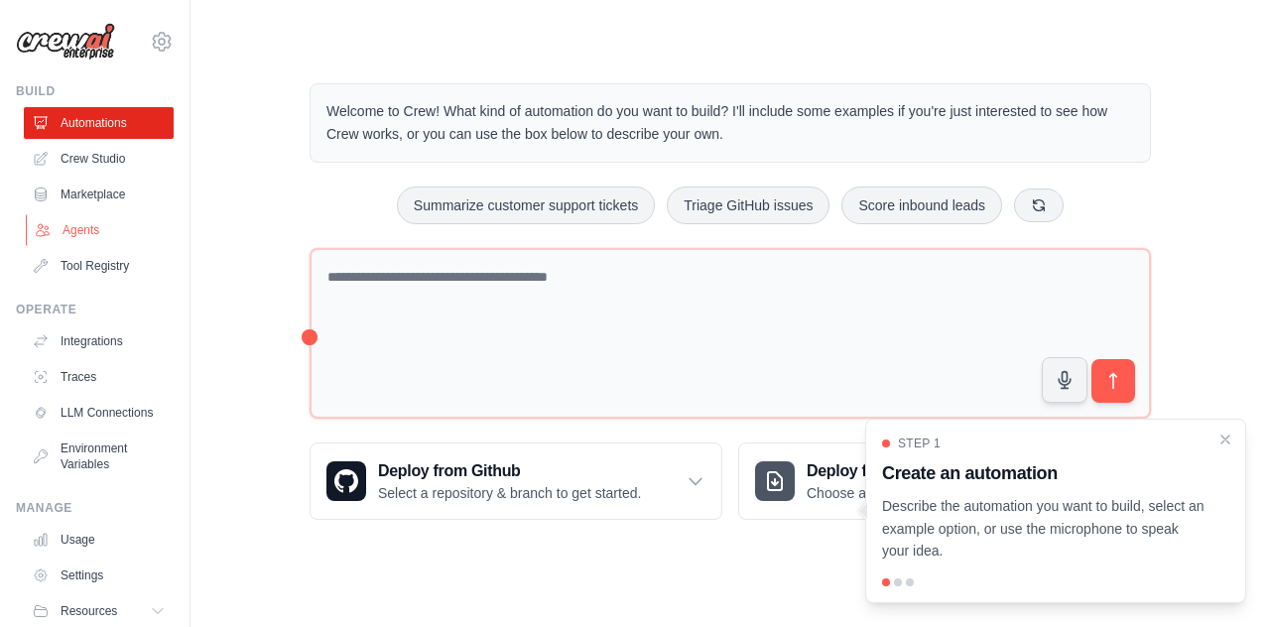
click at [101, 233] on link "Agents" at bounding box center [101, 230] width 150 height 32
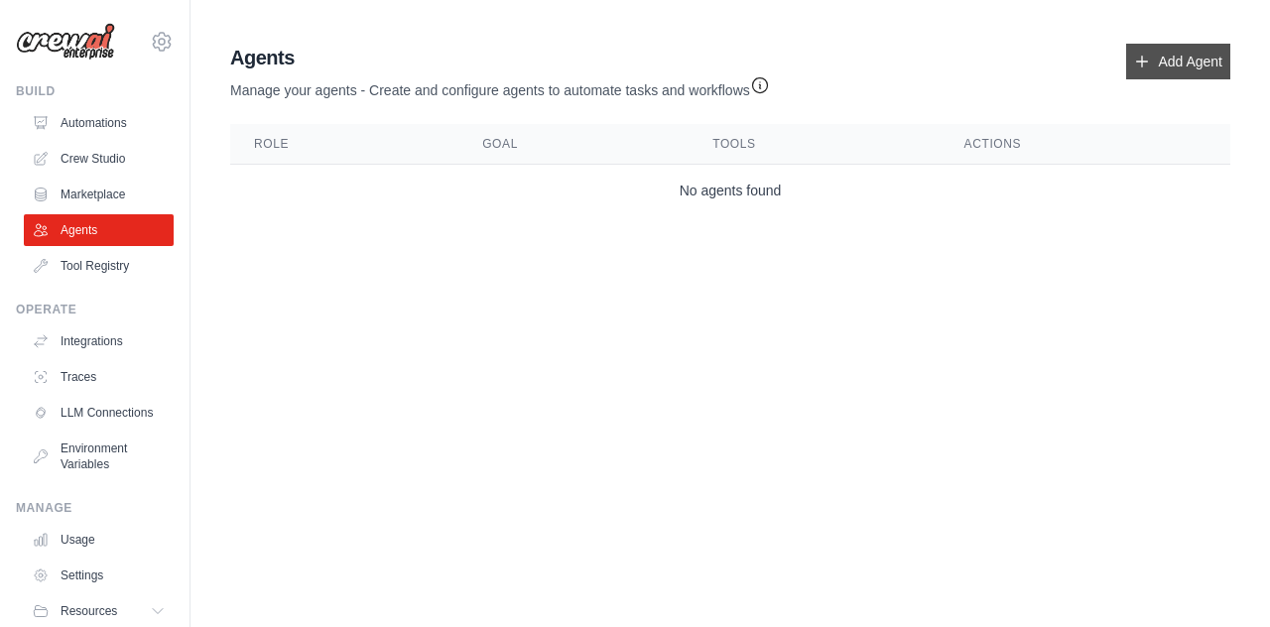
click at [1155, 63] on link "Add Agent" at bounding box center [1178, 62] width 104 height 36
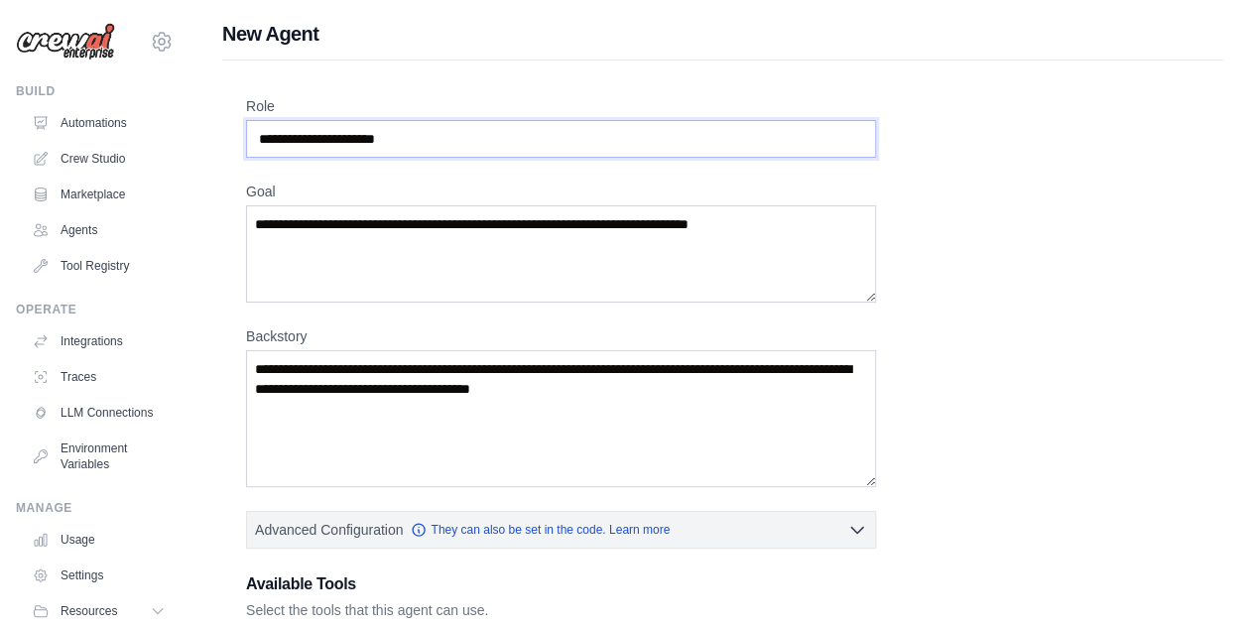
click at [589, 129] on input "Role" at bounding box center [561, 139] width 630 height 38
click at [605, 122] on input "Role" at bounding box center [561, 139] width 630 height 38
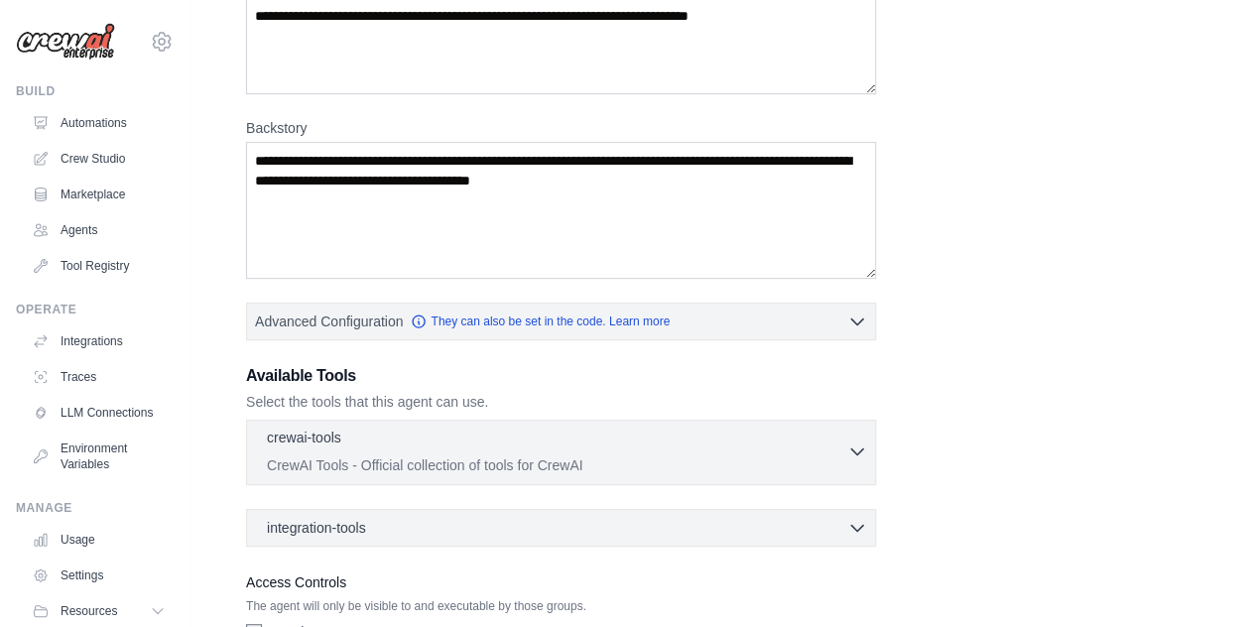
scroll to position [343, 0]
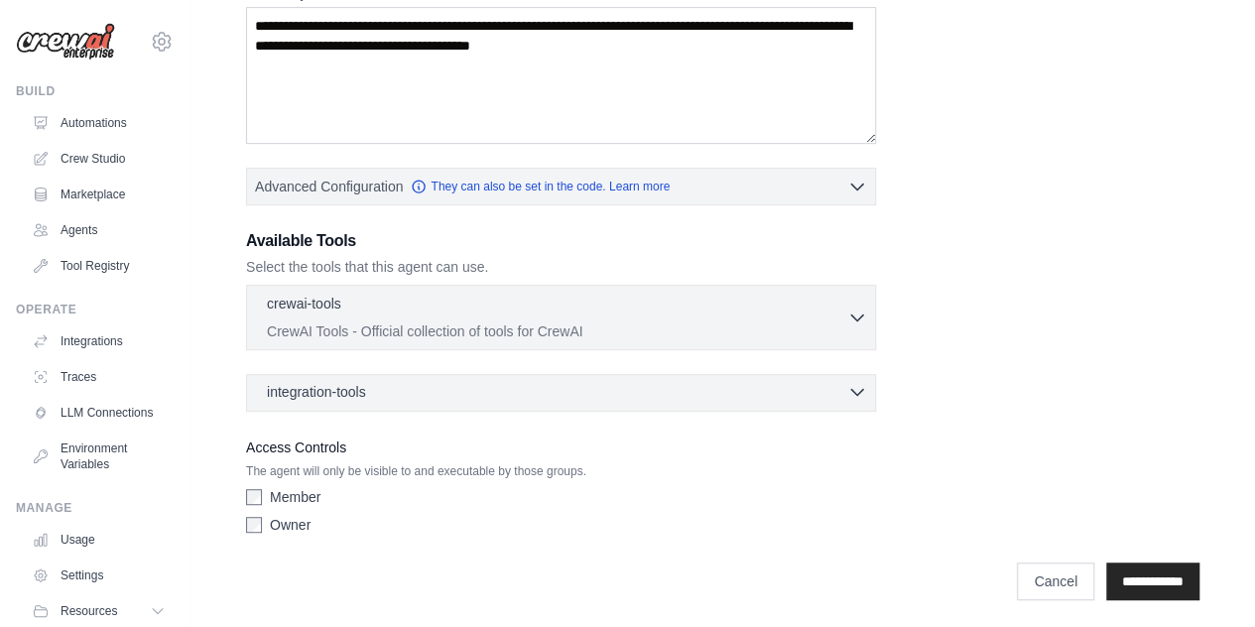
click at [856, 388] on icon "button" at bounding box center [857, 392] width 20 height 20
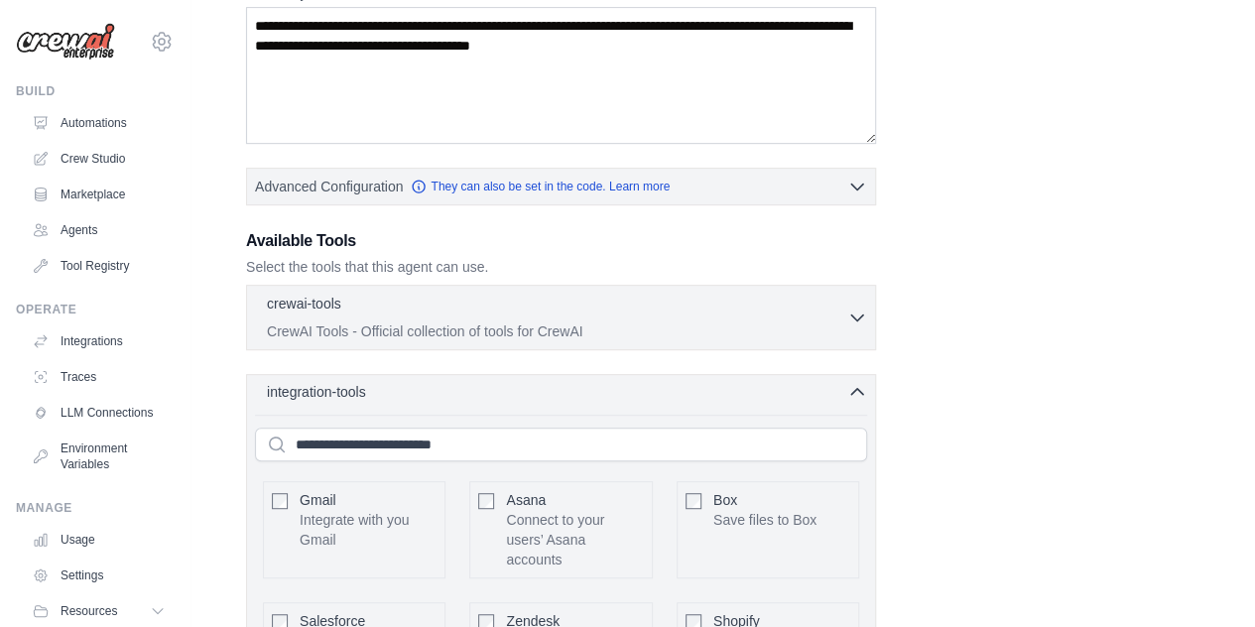
click at [854, 389] on icon "button" at bounding box center [857, 392] width 20 height 20
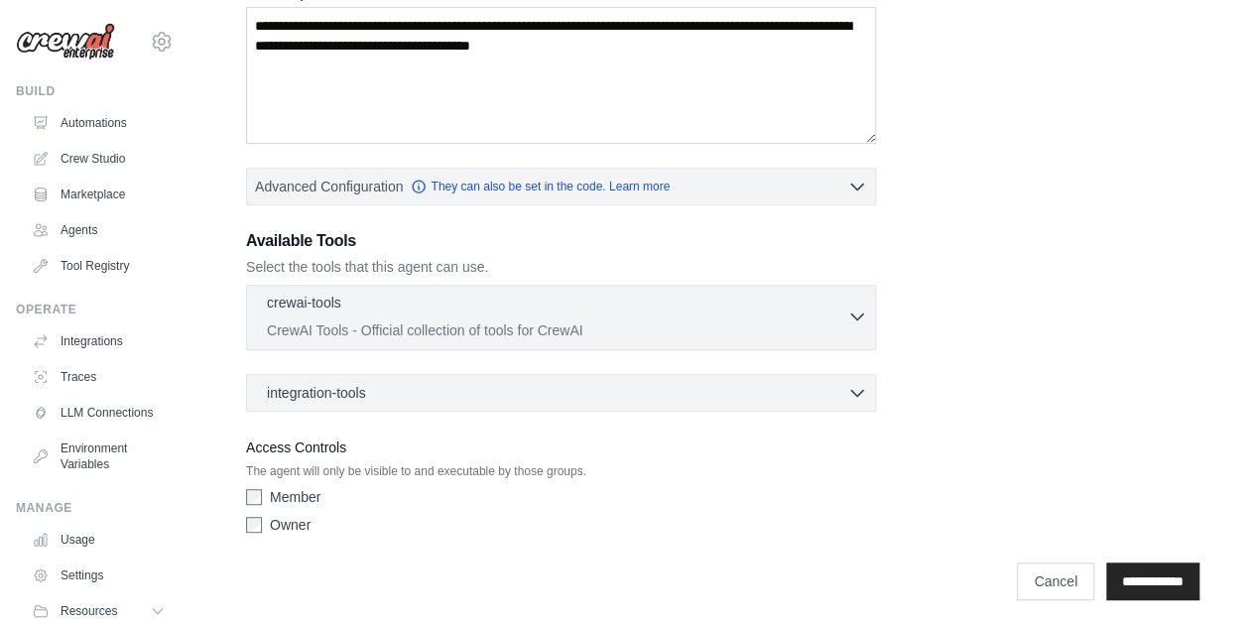
click at [856, 318] on icon "button" at bounding box center [857, 317] width 20 height 20
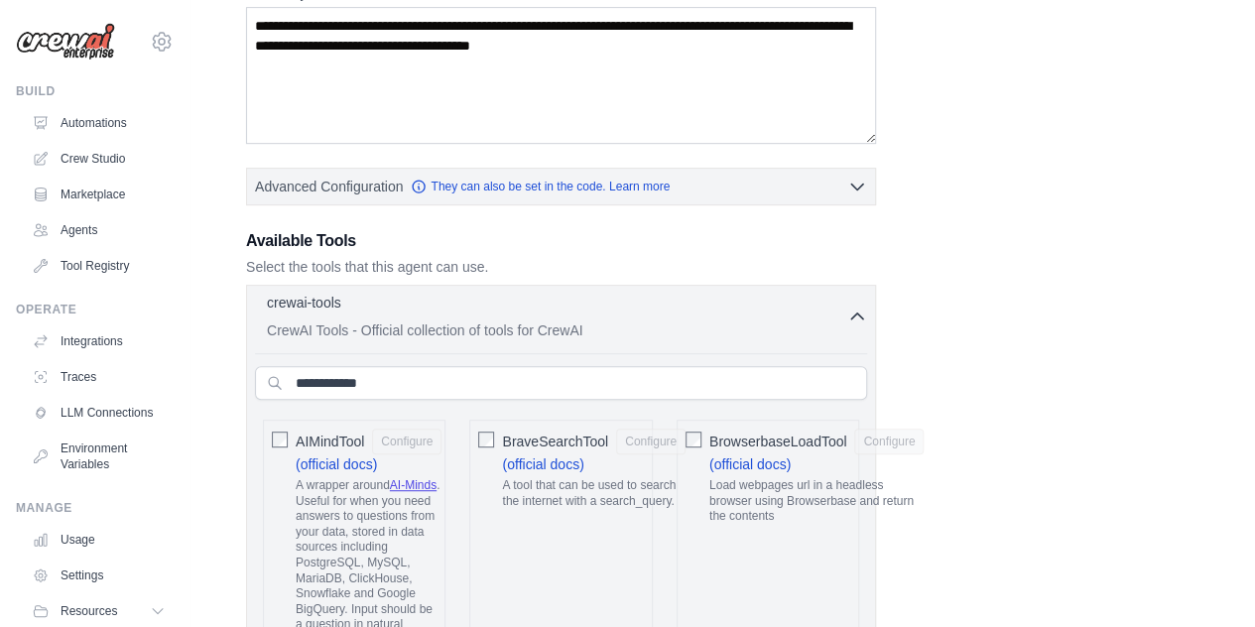
click at [856, 318] on icon "button" at bounding box center [857, 317] width 20 height 20
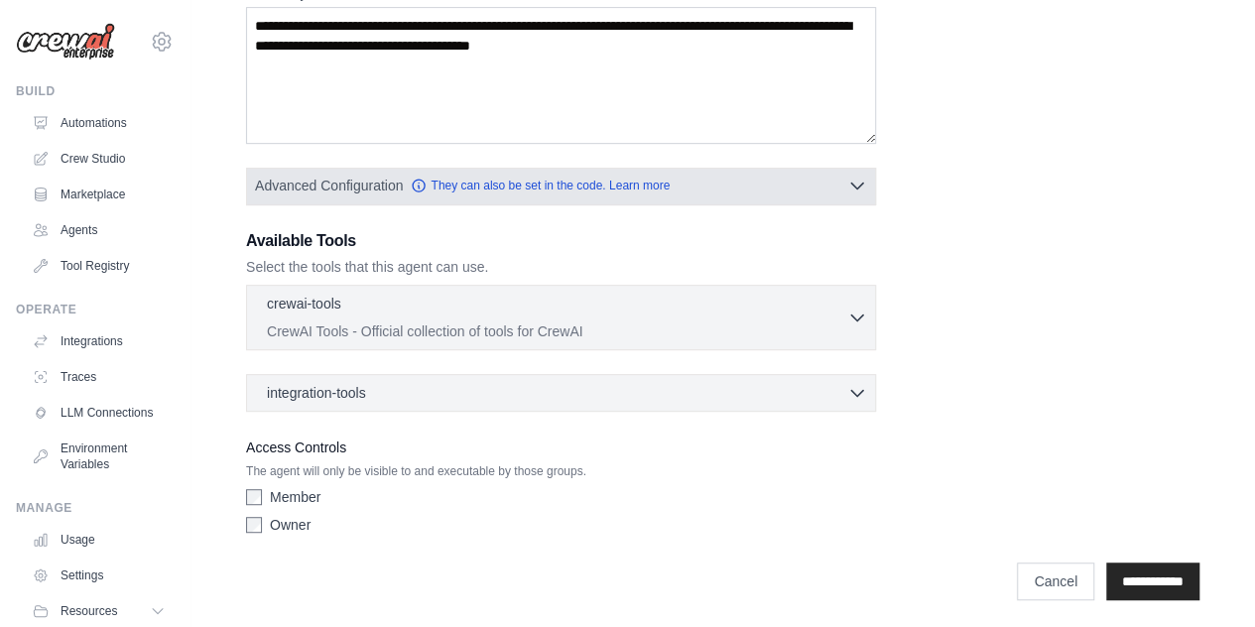
click at [857, 182] on icon "button" at bounding box center [857, 186] width 20 height 20
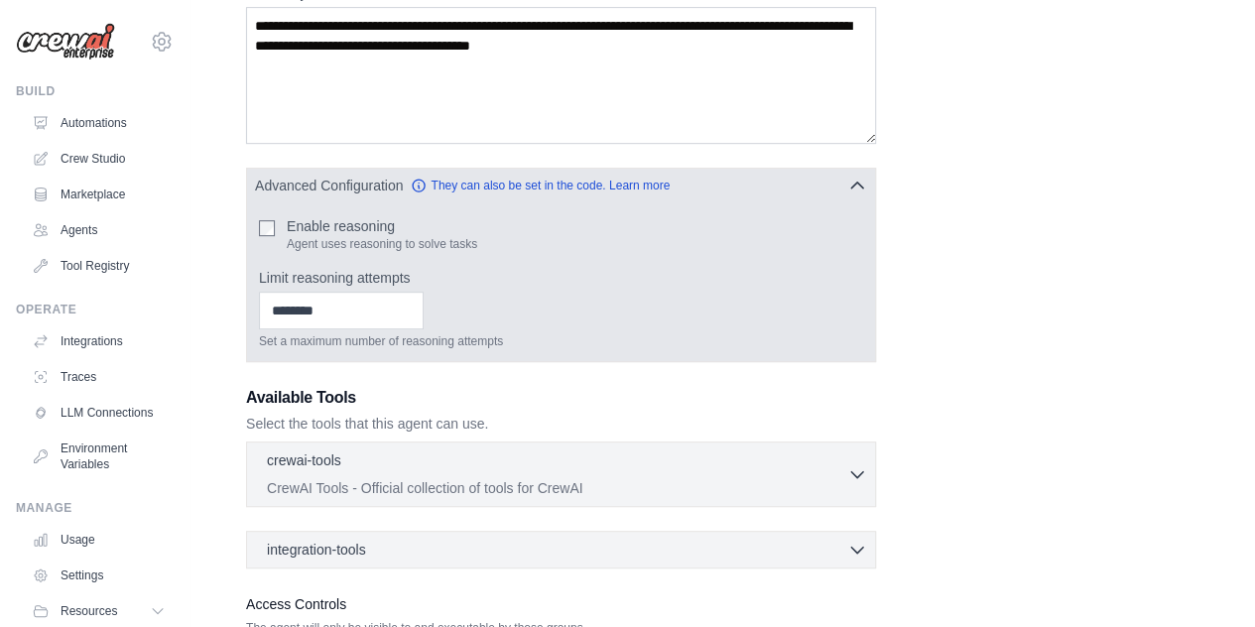
click at [857, 182] on icon "button" at bounding box center [857, 186] width 20 height 20
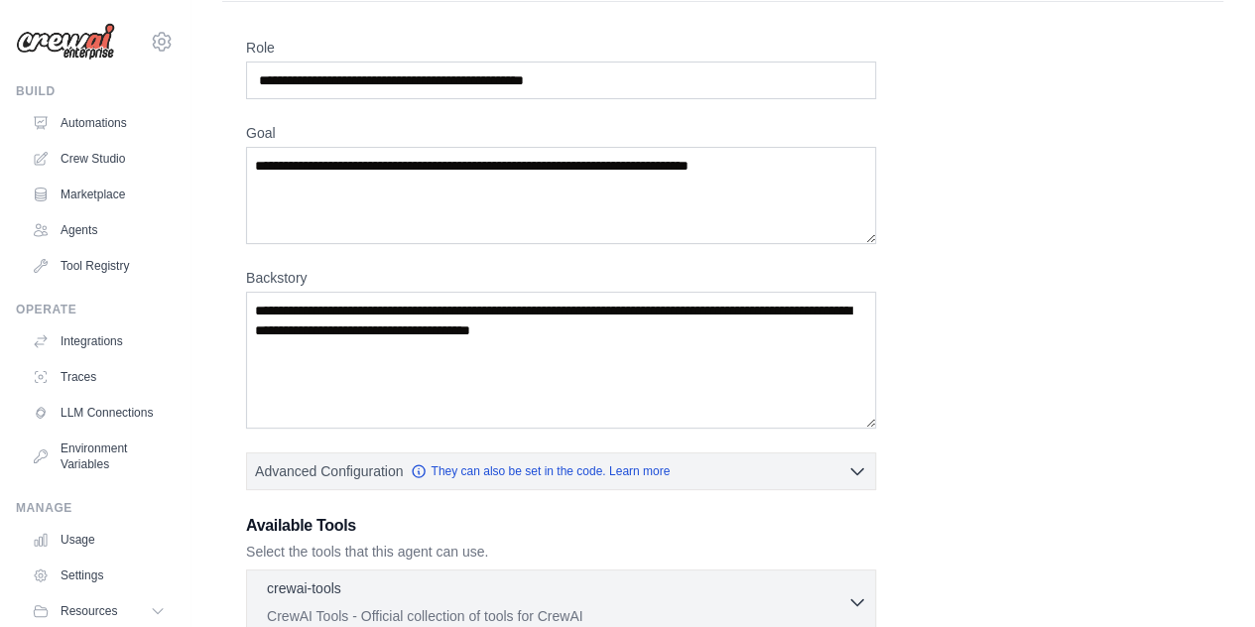
scroll to position [0, 0]
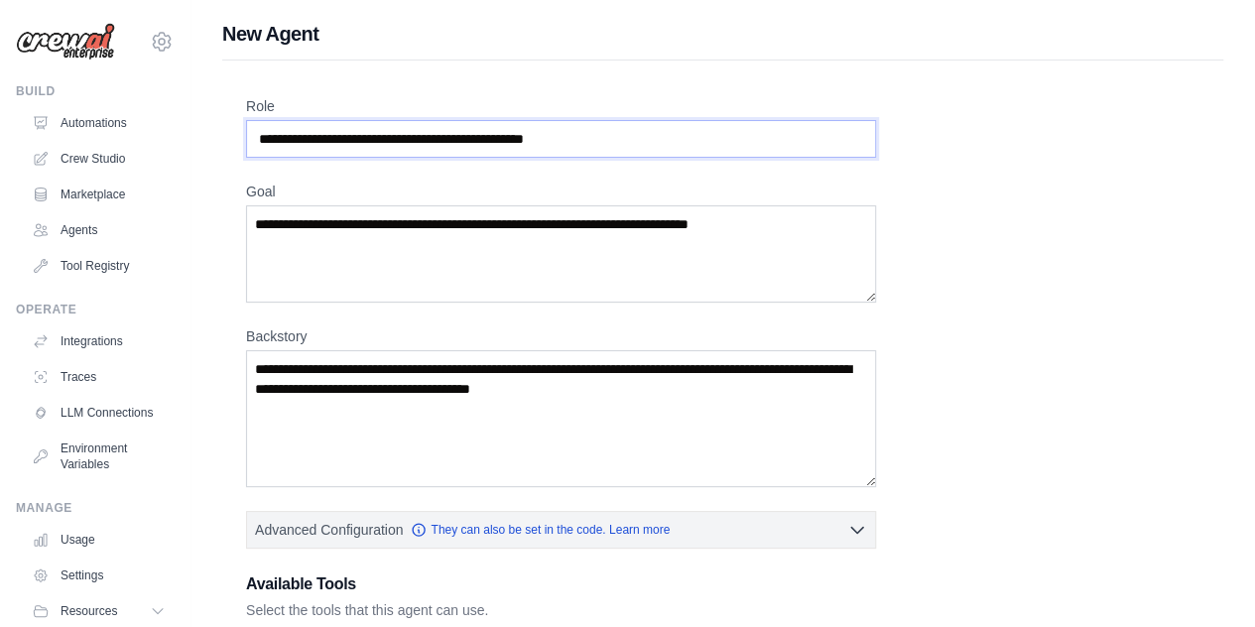
click at [583, 142] on input "**********" at bounding box center [561, 139] width 630 height 38
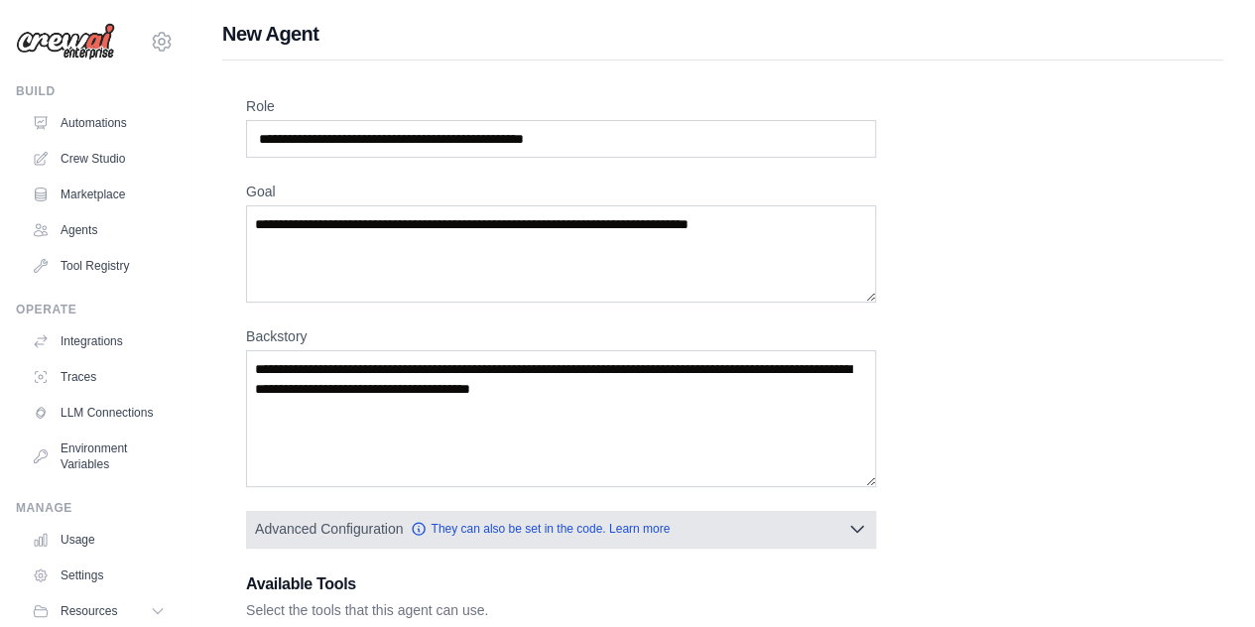
click at [855, 529] on icon "button" at bounding box center [857, 530] width 12 height 6
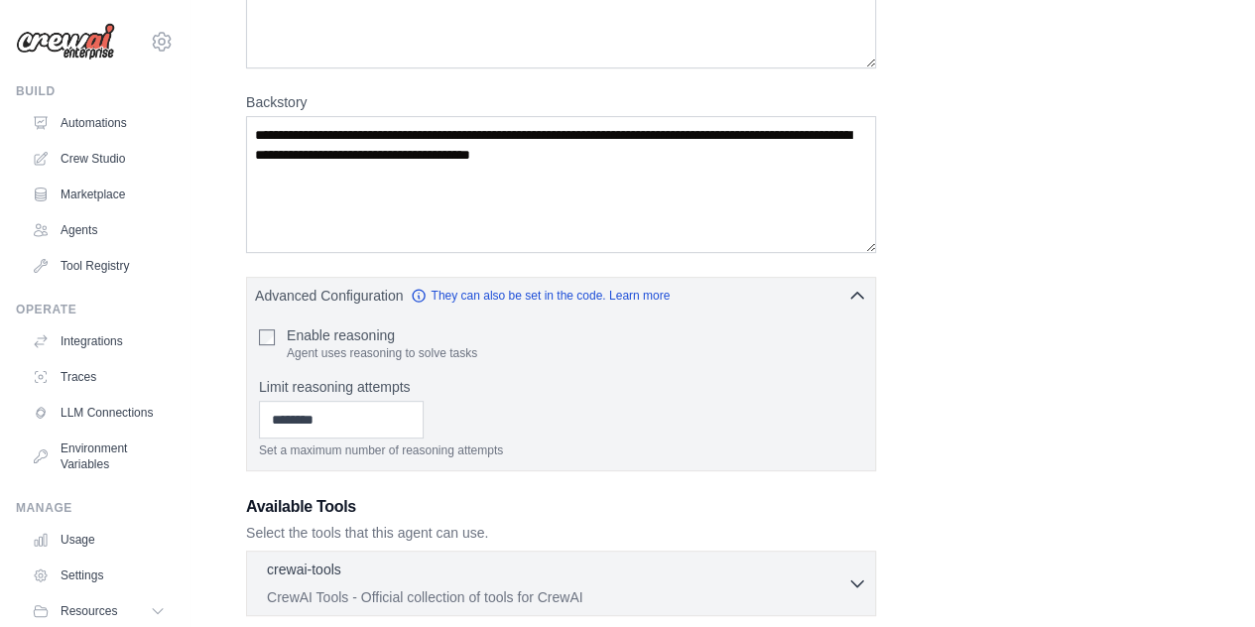
scroll to position [298, 0]
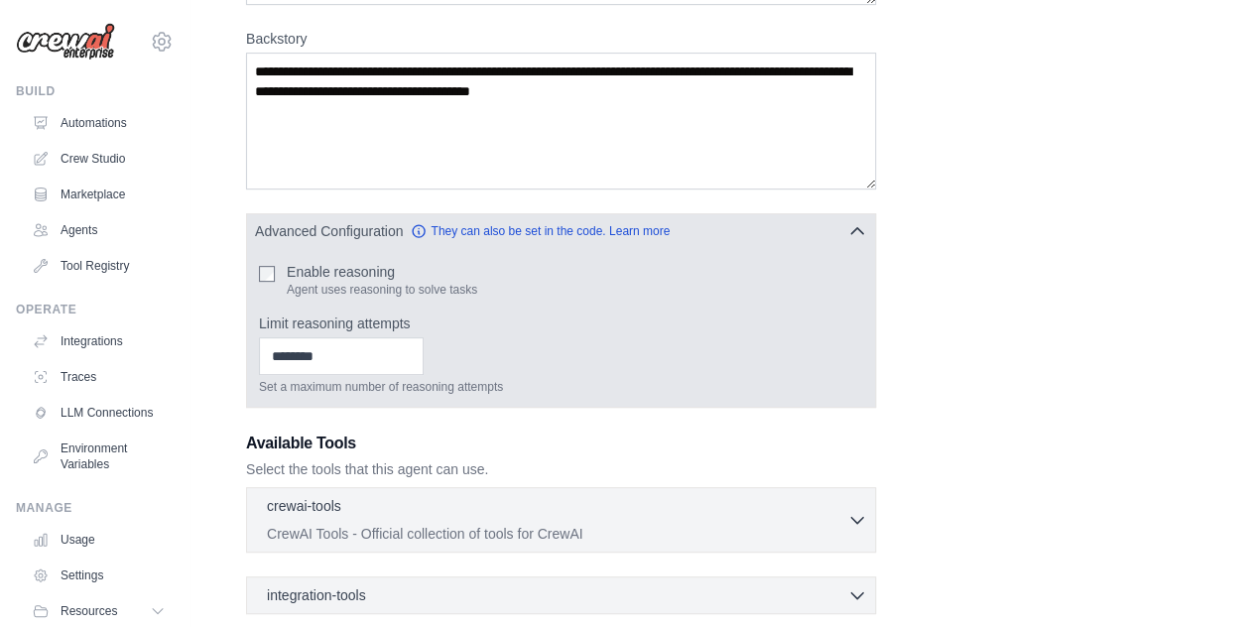
click at [860, 230] on icon "button" at bounding box center [857, 231] width 20 height 20
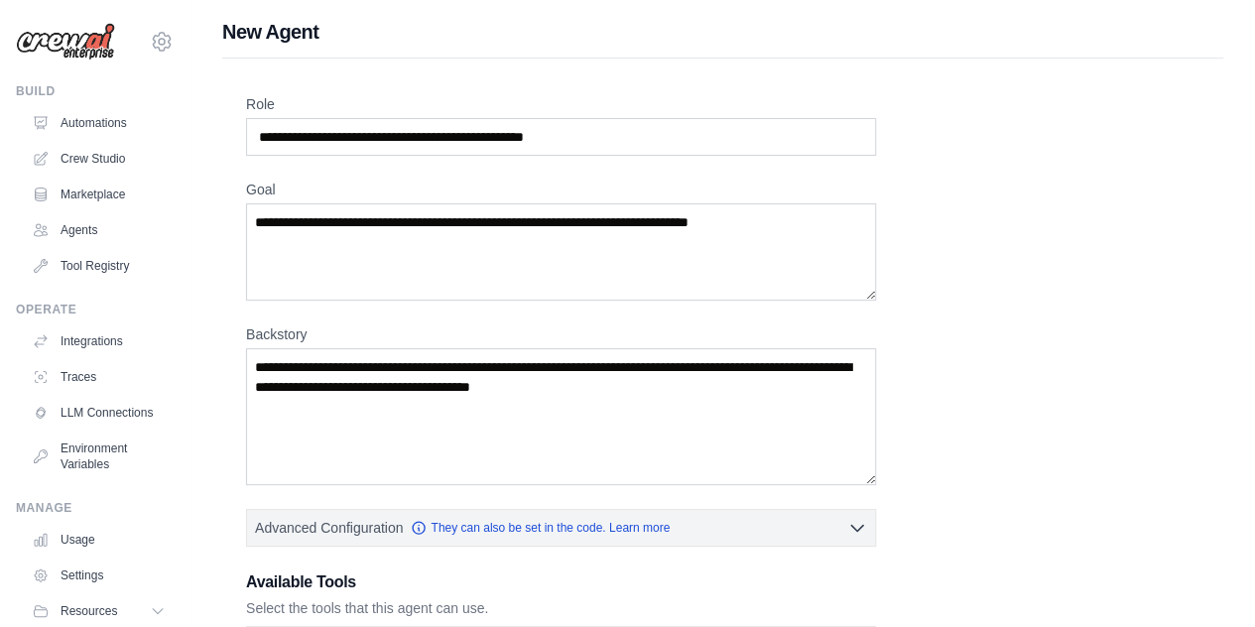
scroll to position [0, 0]
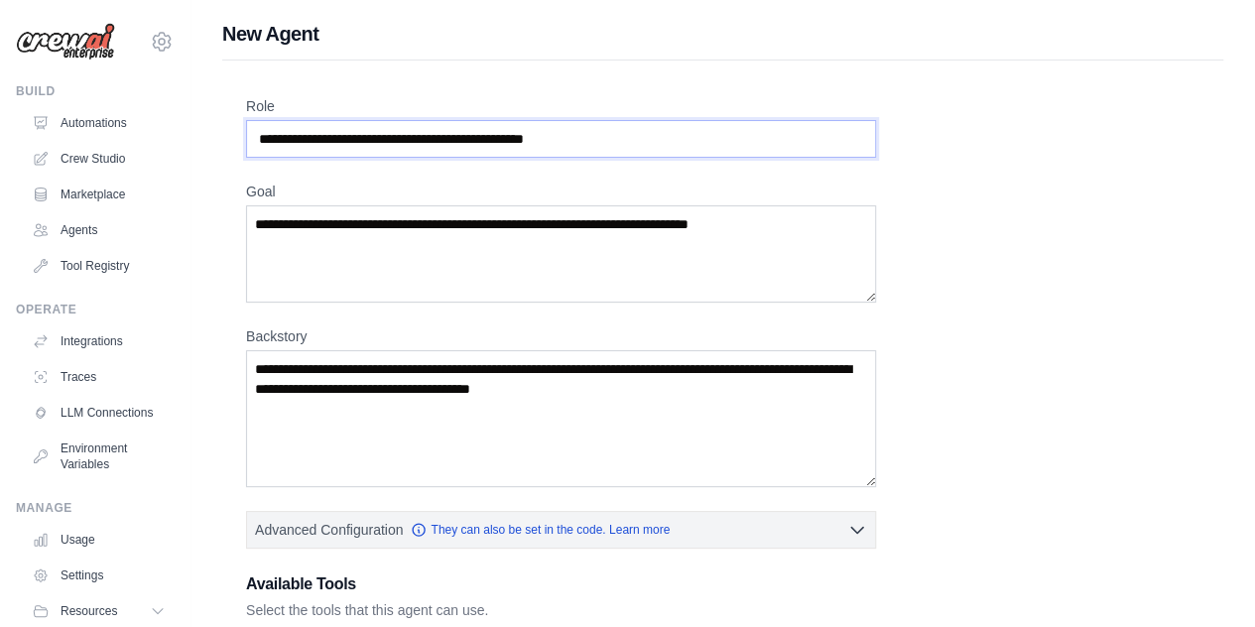
click at [637, 148] on input "**********" at bounding box center [561, 139] width 630 height 38
type input "*"
click at [714, 126] on input "Role" at bounding box center [561, 139] width 630 height 38
click at [520, 141] on input "Role" at bounding box center [561, 139] width 630 height 38
drag, startPoint x: 453, startPoint y: 138, endPoint x: 325, endPoint y: 140, distance: 128.0
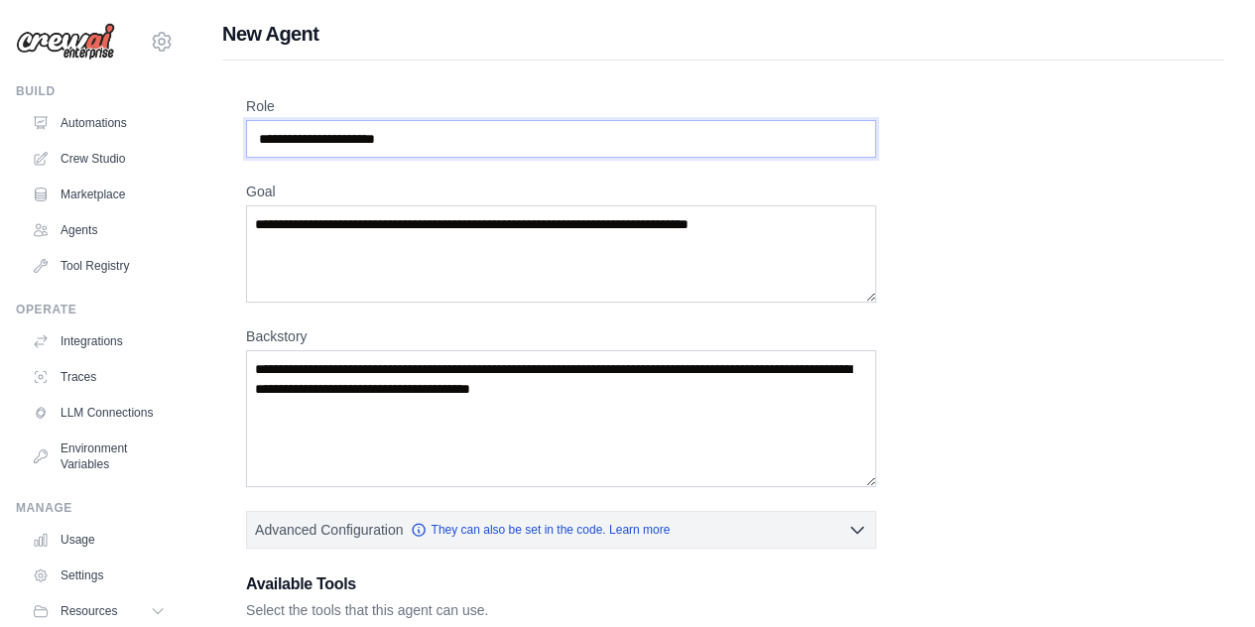
click at [262, 144] on input "Role" at bounding box center [561, 139] width 630 height 38
type input "**********"
click at [411, 223] on textarea "Goal" at bounding box center [561, 253] width 630 height 97
type textarea "**********"
click at [401, 375] on textarea "Backstory" at bounding box center [561, 418] width 630 height 137
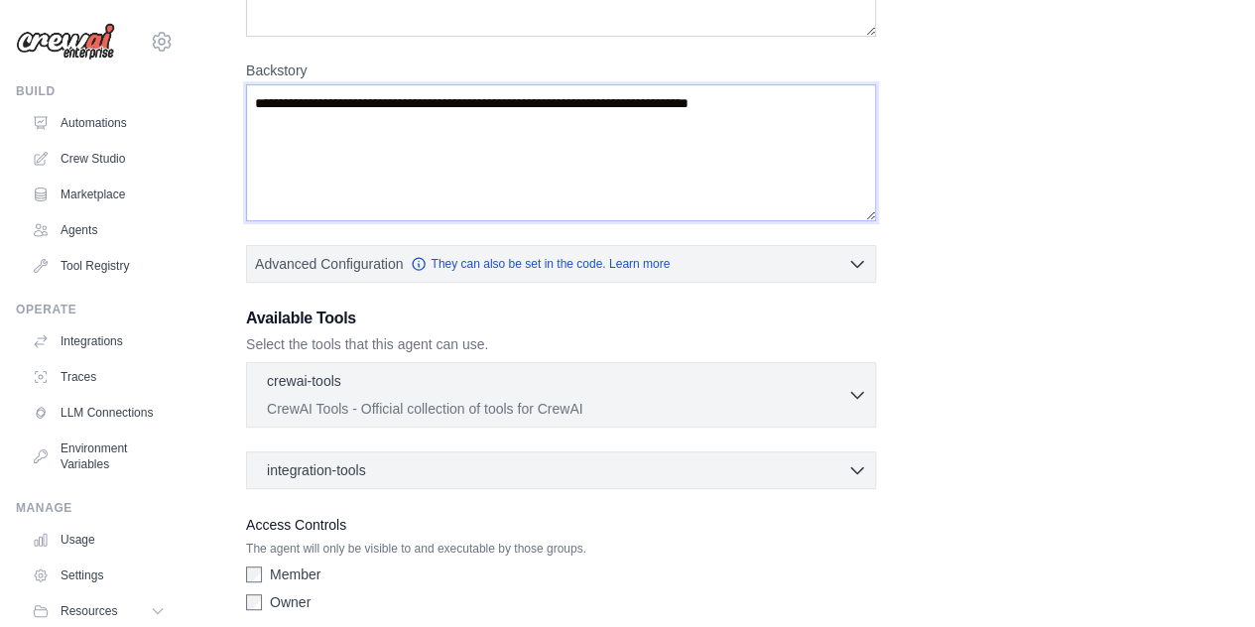
scroll to position [298, 0]
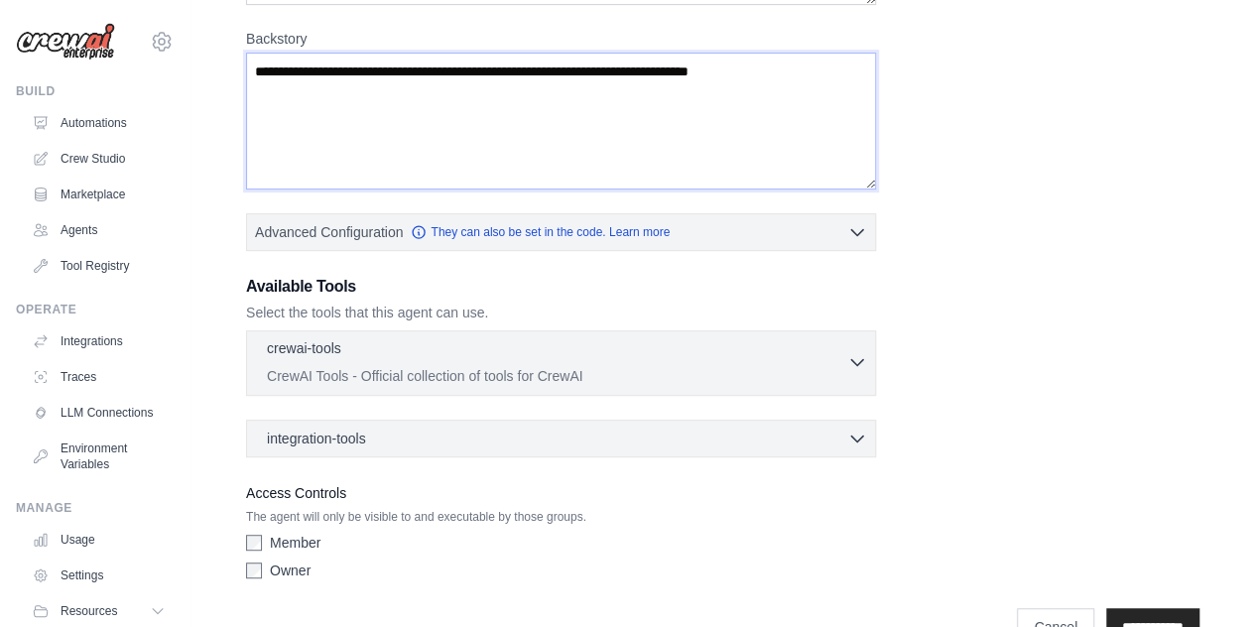
type textarea "**********"
click at [856, 356] on icon "button" at bounding box center [857, 362] width 20 height 20
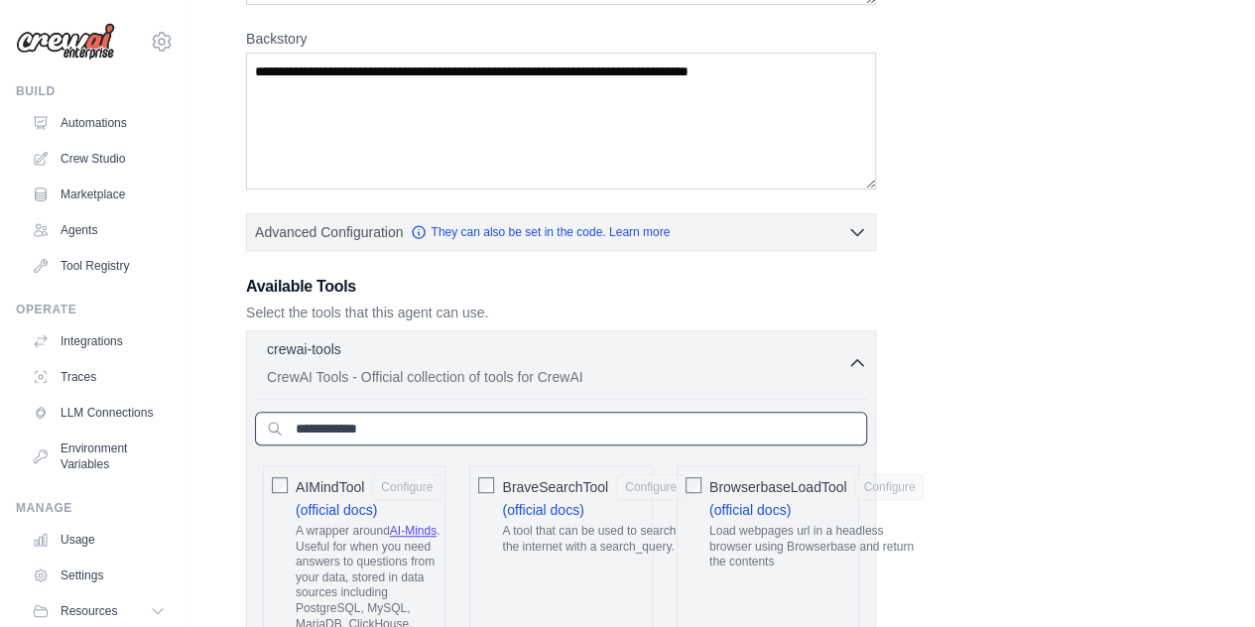
click at [483, 419] on input "text" at bounding box center [561, 429] width 612 height 34
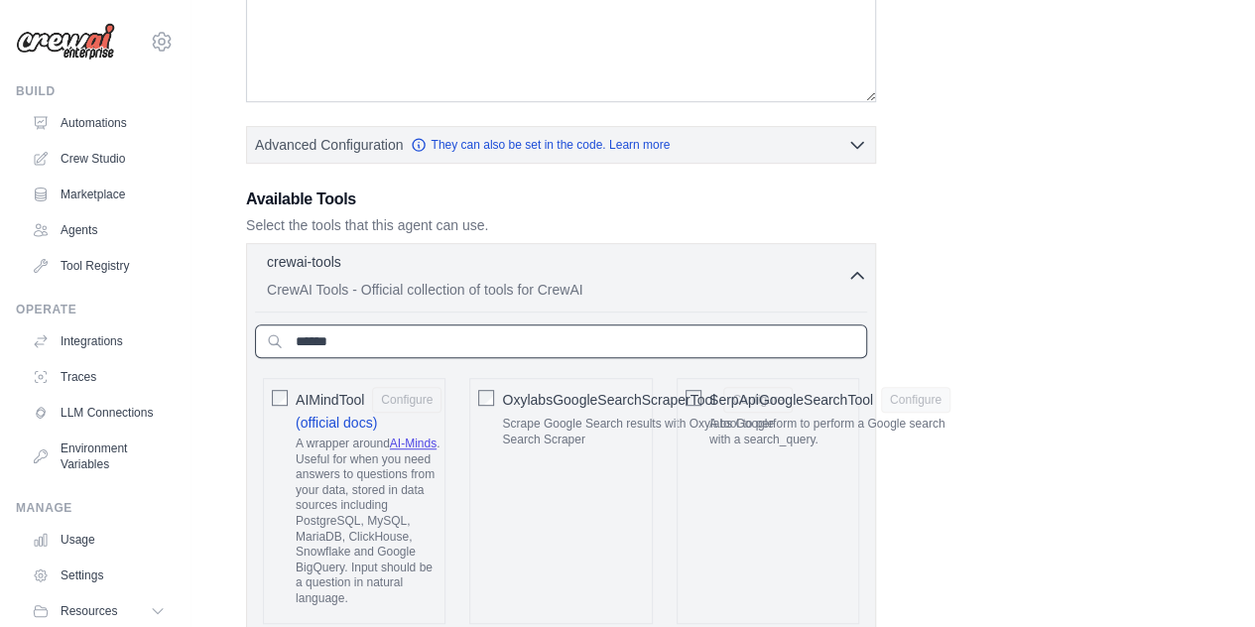
scroll to position [385, 0]
type input "*"
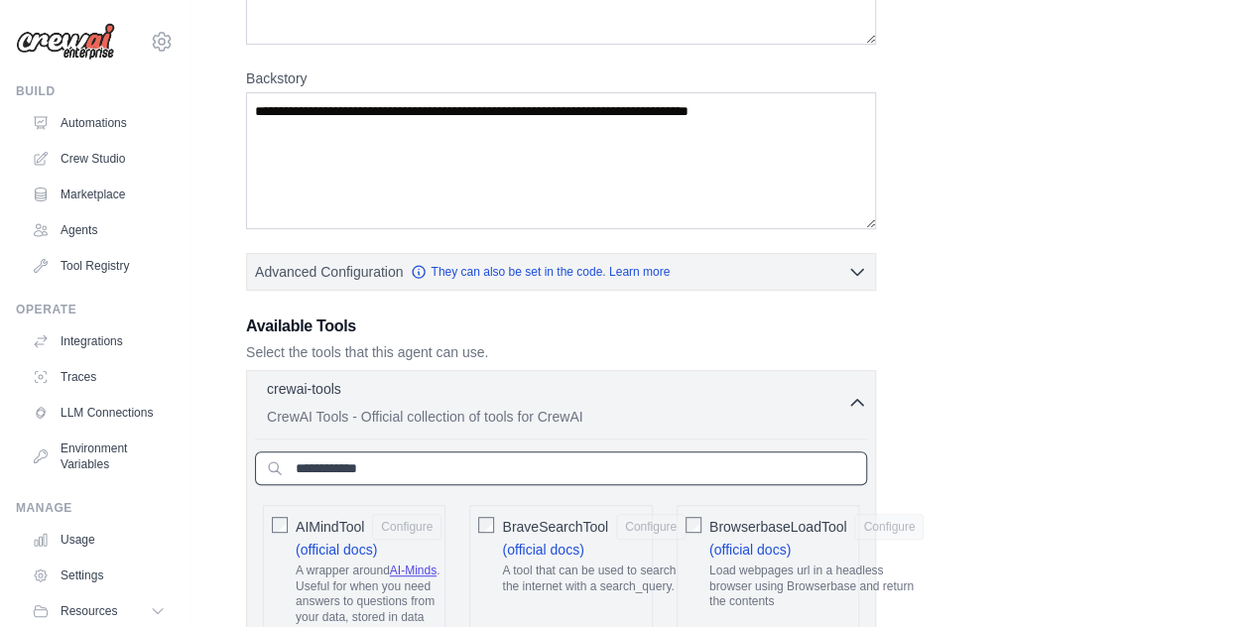
scroll to position [187, 0]
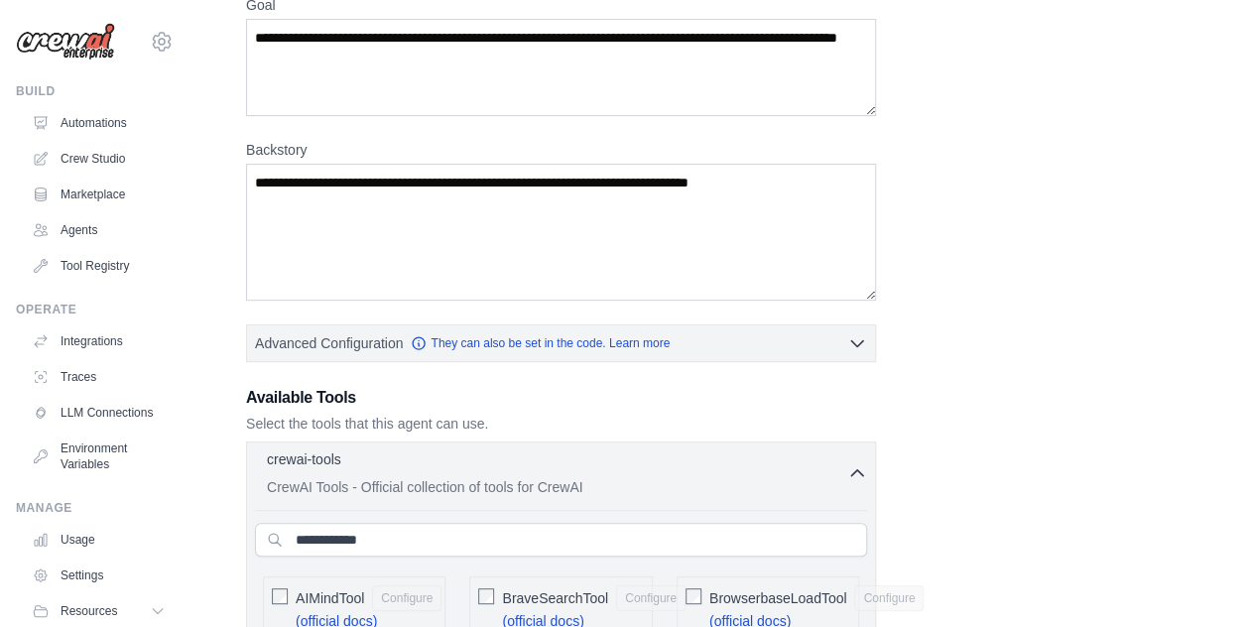
click at [852, 469] on icon "button" at bounding box center [857, 473] width 20 height 20
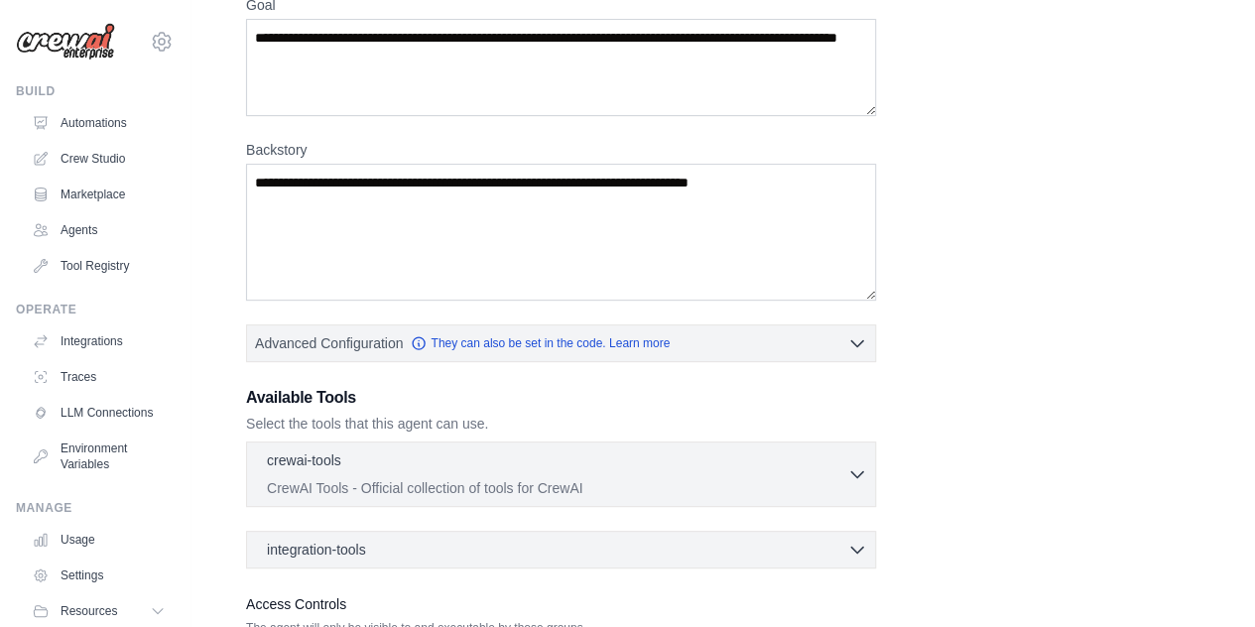
scroll to position [343, 0]
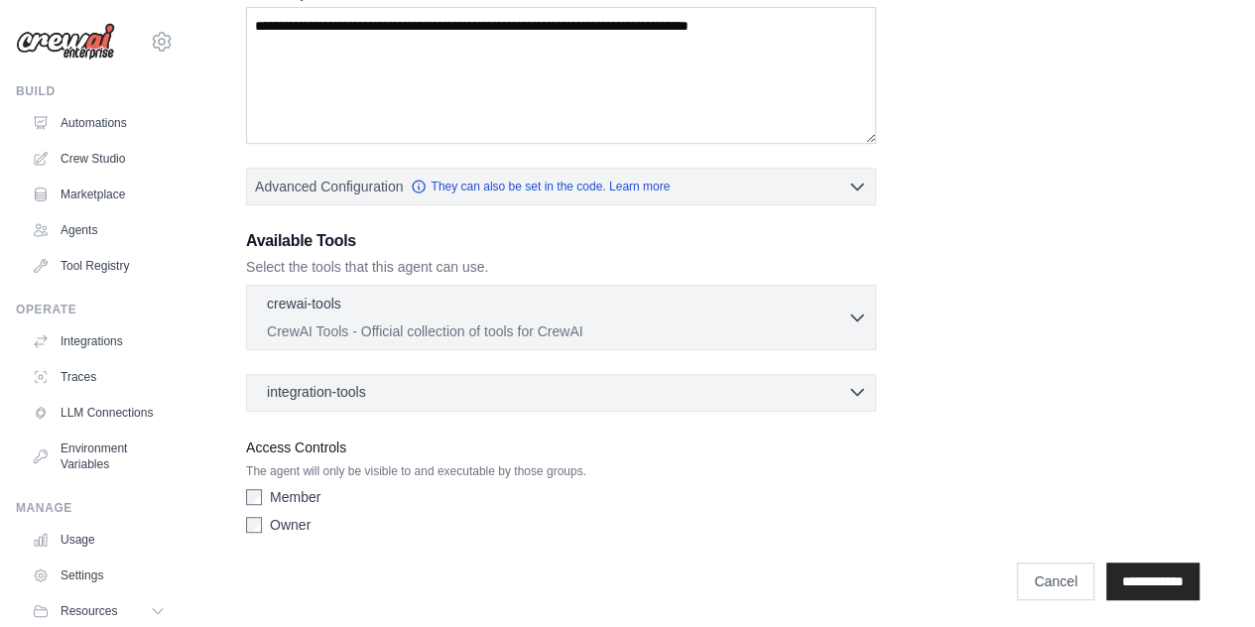
click at [865, 388] on icon "button" at bounding box center [857, 392] width 20 height 20
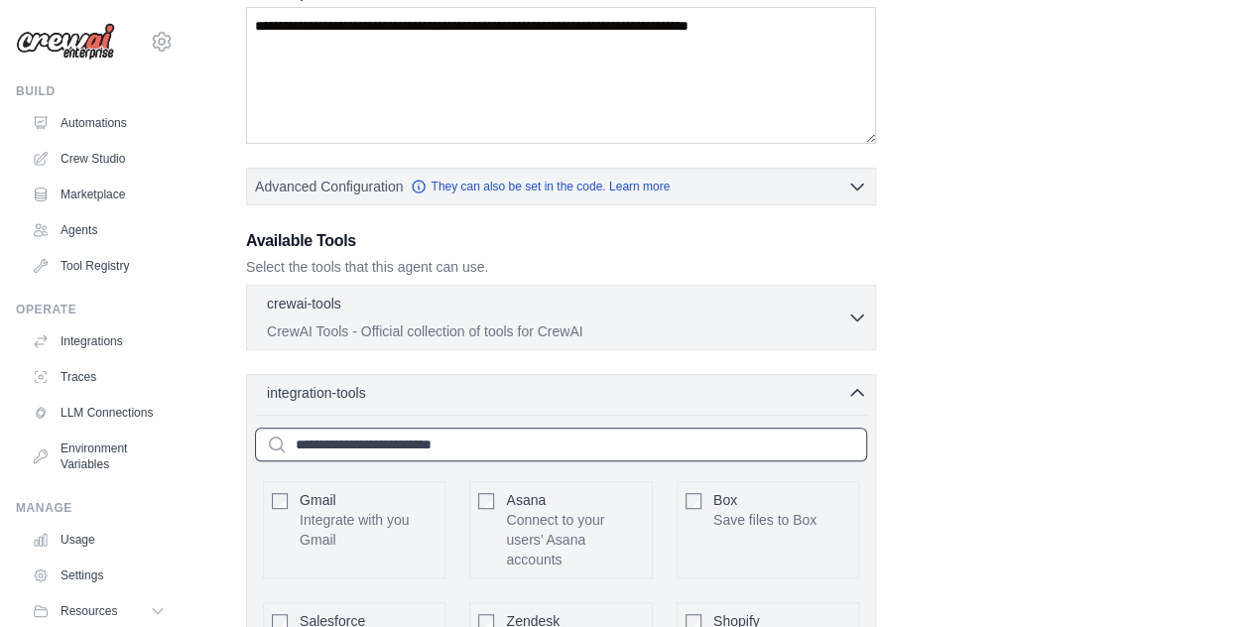
click at [522, 433] on input "text" at bounding box center [561, 445] width 612 height 34
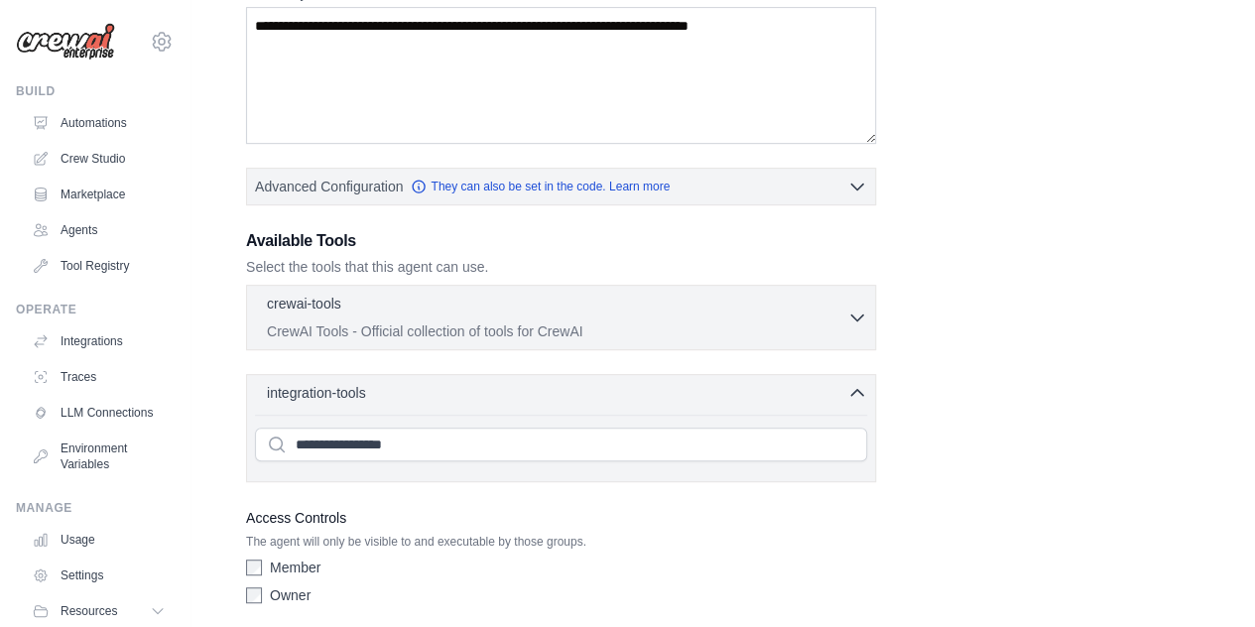
click at [554, 404] on div "**********" at bounding box center [561, 428] width 630 height 108
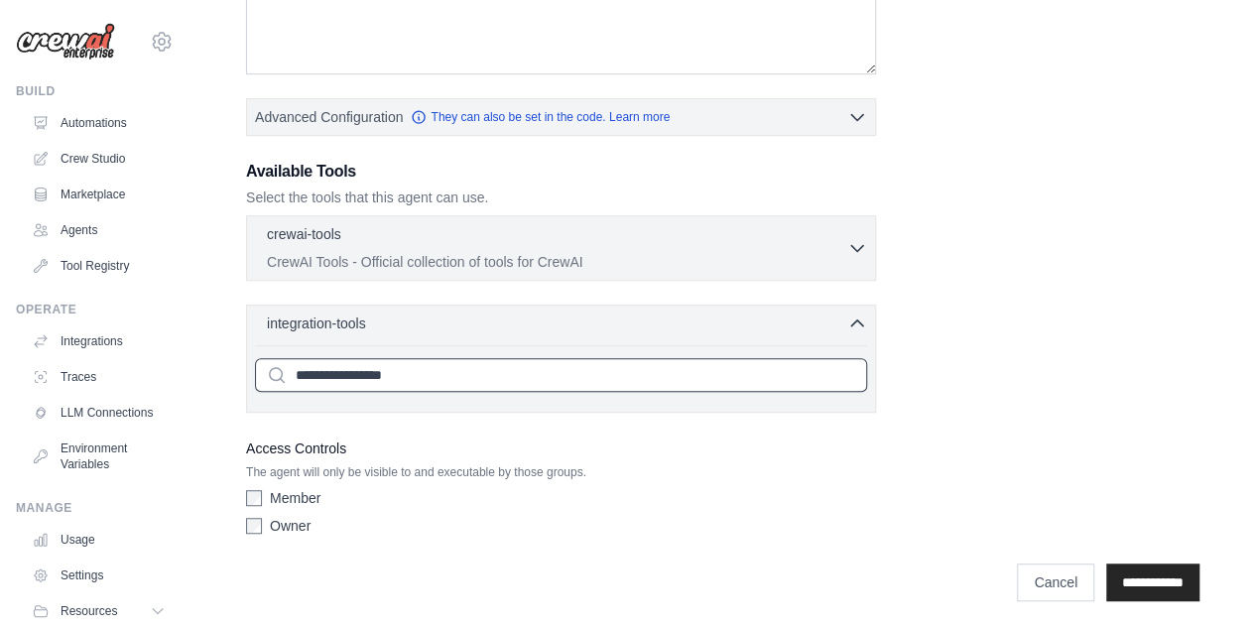
click at [523, 370] on input "**********" at bounding box center [561, 375] width 612 height 34
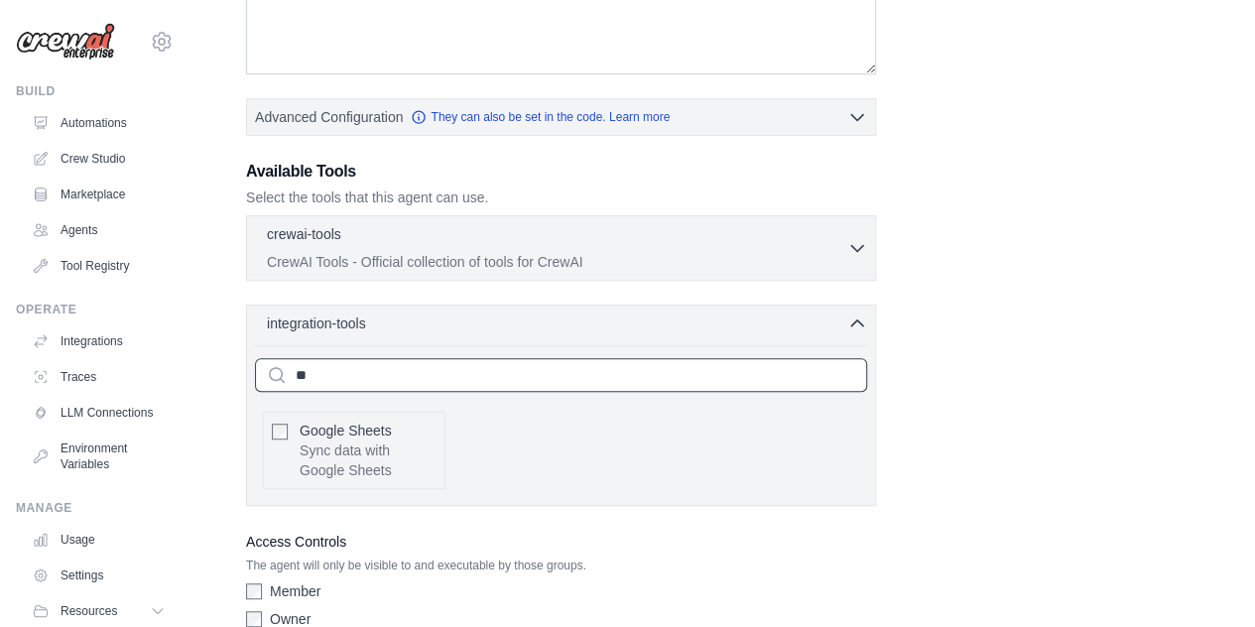
type input "*"
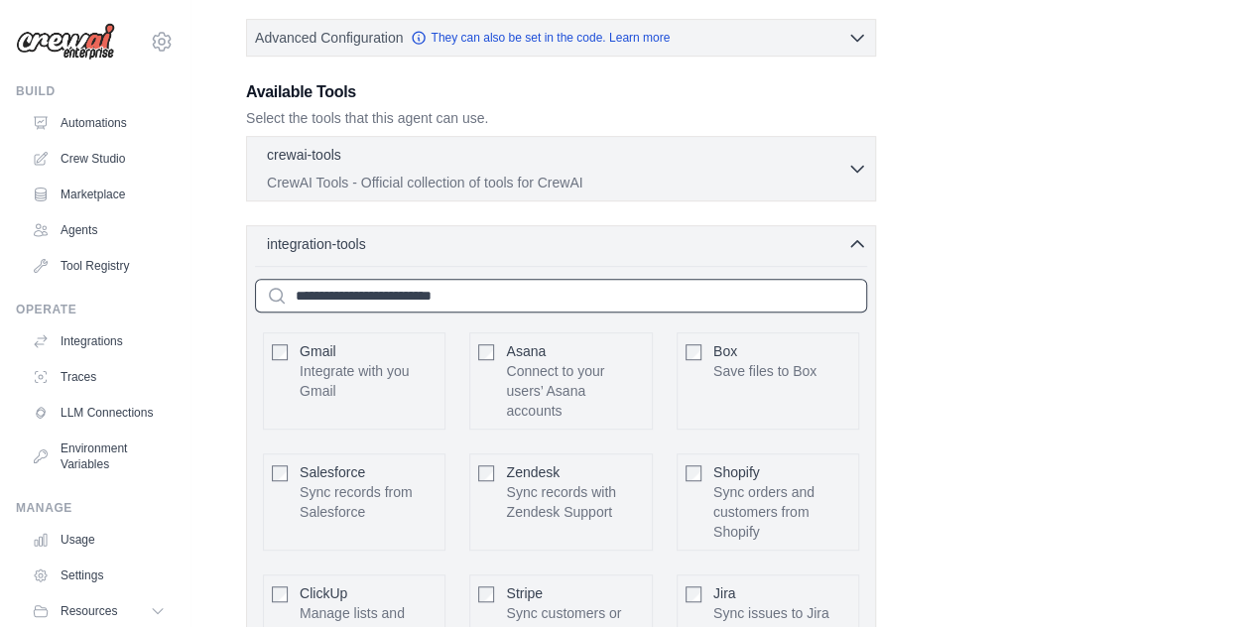
scroll to position [490, 0]
click at [862, 242] on icon "button" at bounding box center [857, 245] width 12 height 6
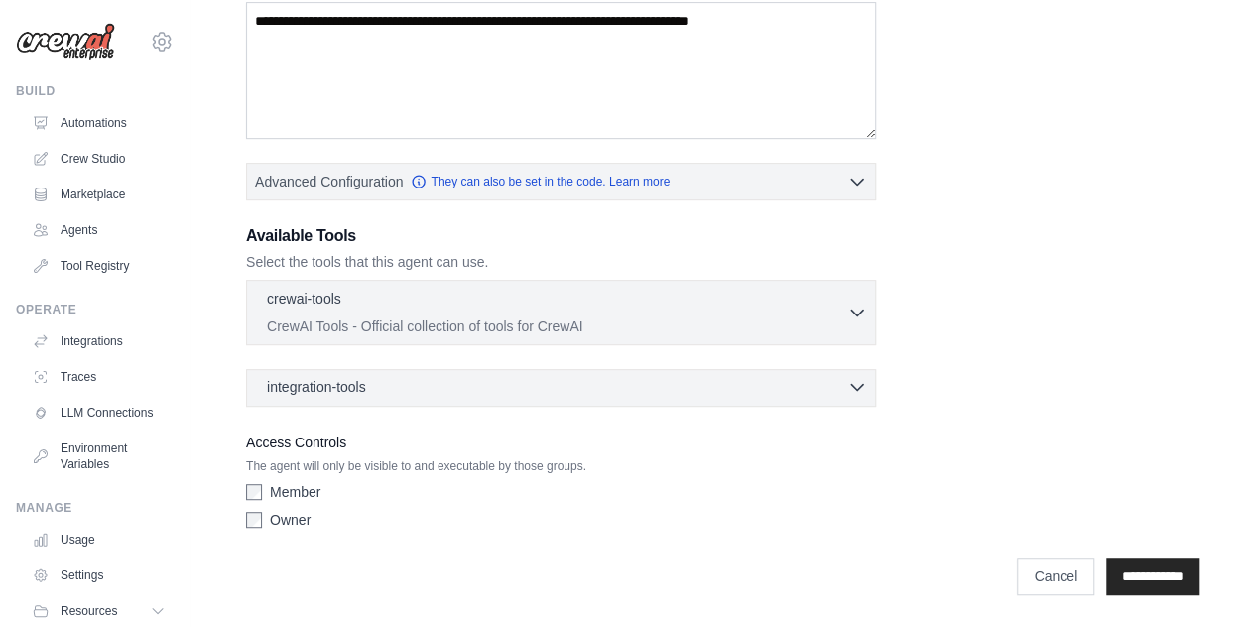
scroll to position [343, 0]
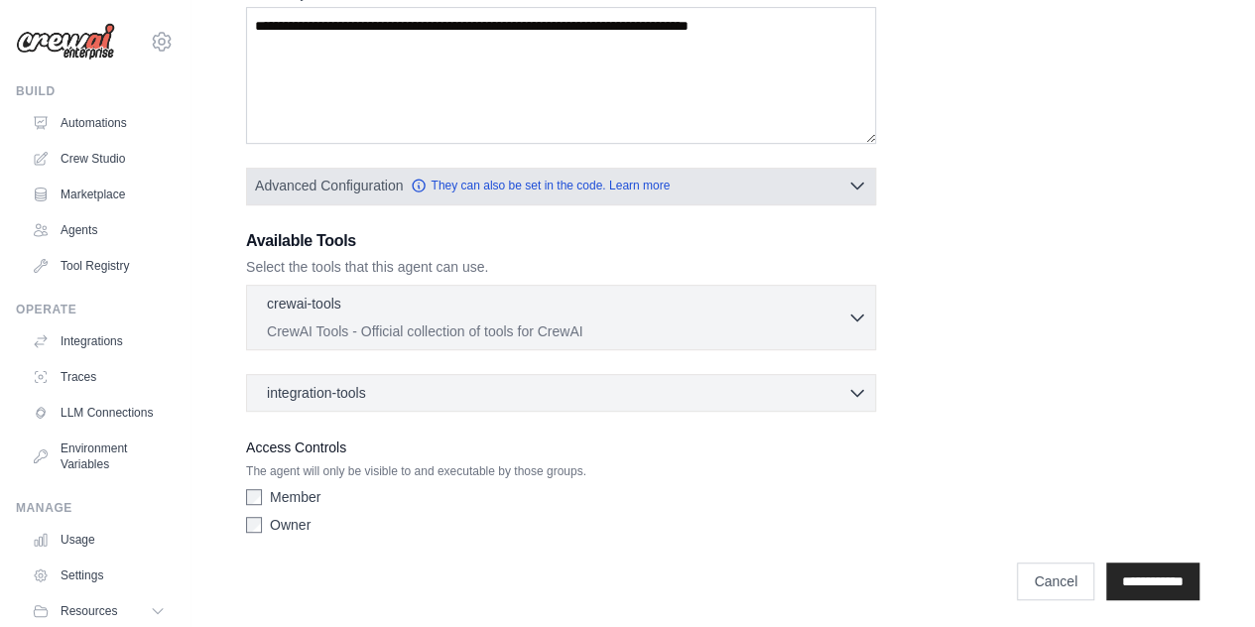
click at [862, 188] on icon "button" at bounding box center [857, 186] width 20 height 20
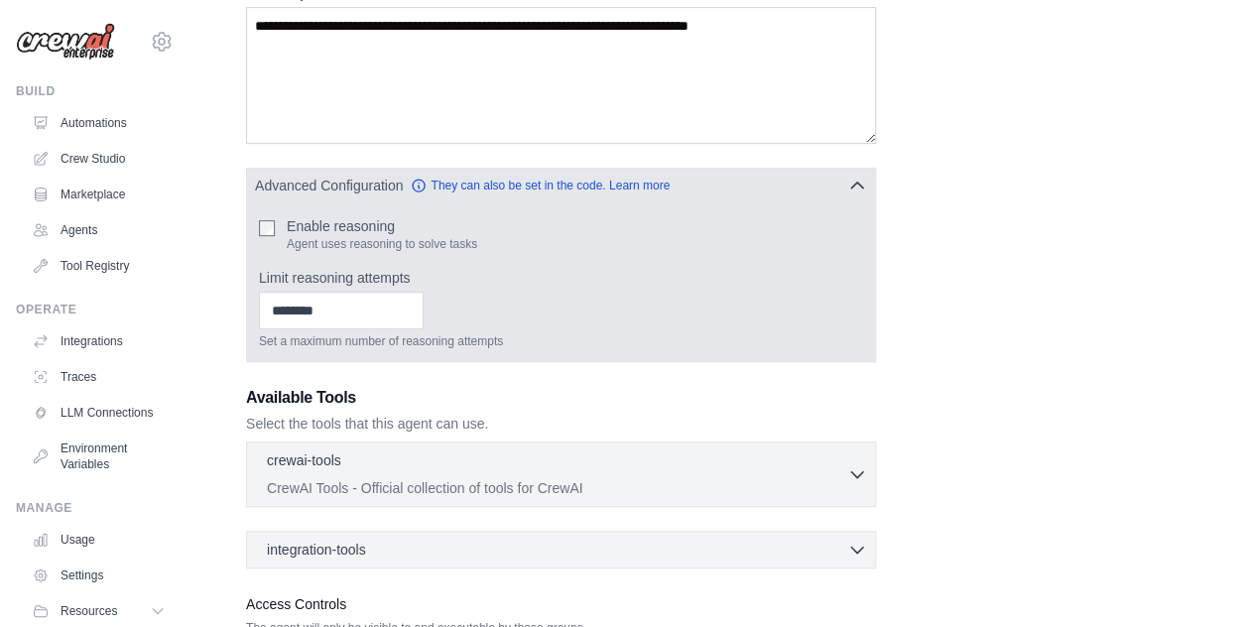
click at [859, 188] on icon "button" at bounding box center [857, 186] width 20 height 20
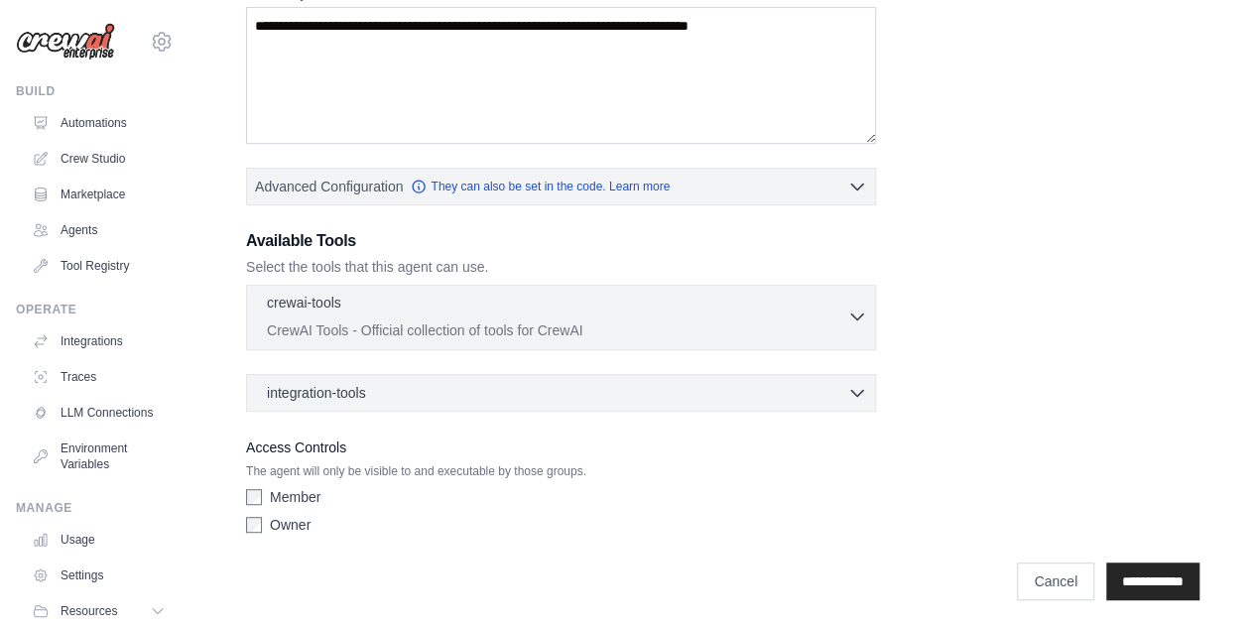
click at [857, 315] on icon "button" at bounding box center [857, 317] width 20 height 20
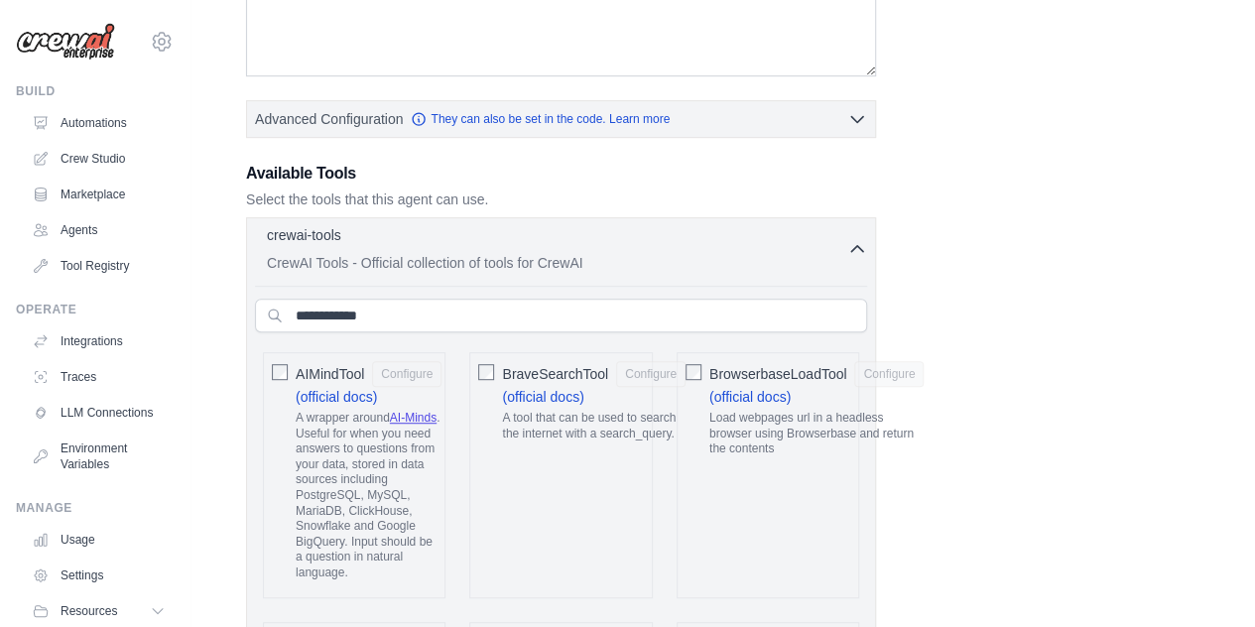
scroll to position [442, 0]
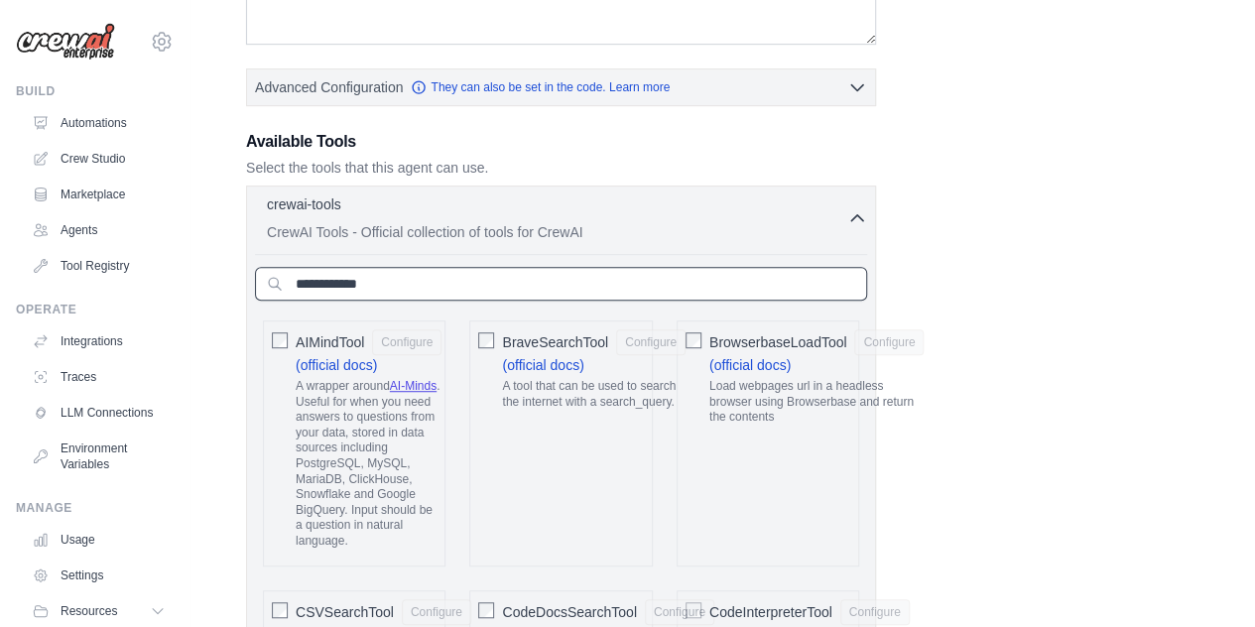
click at [425, 283] on input "text" at bounding box center [561, 284] width 612 height 34
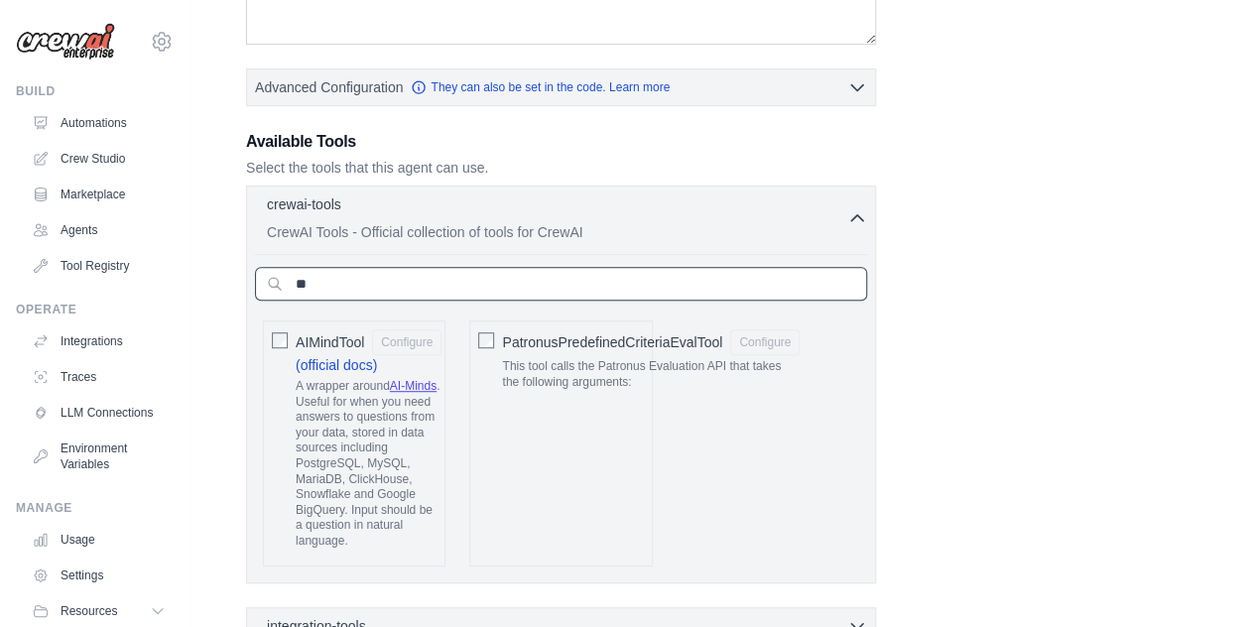
type input "*"
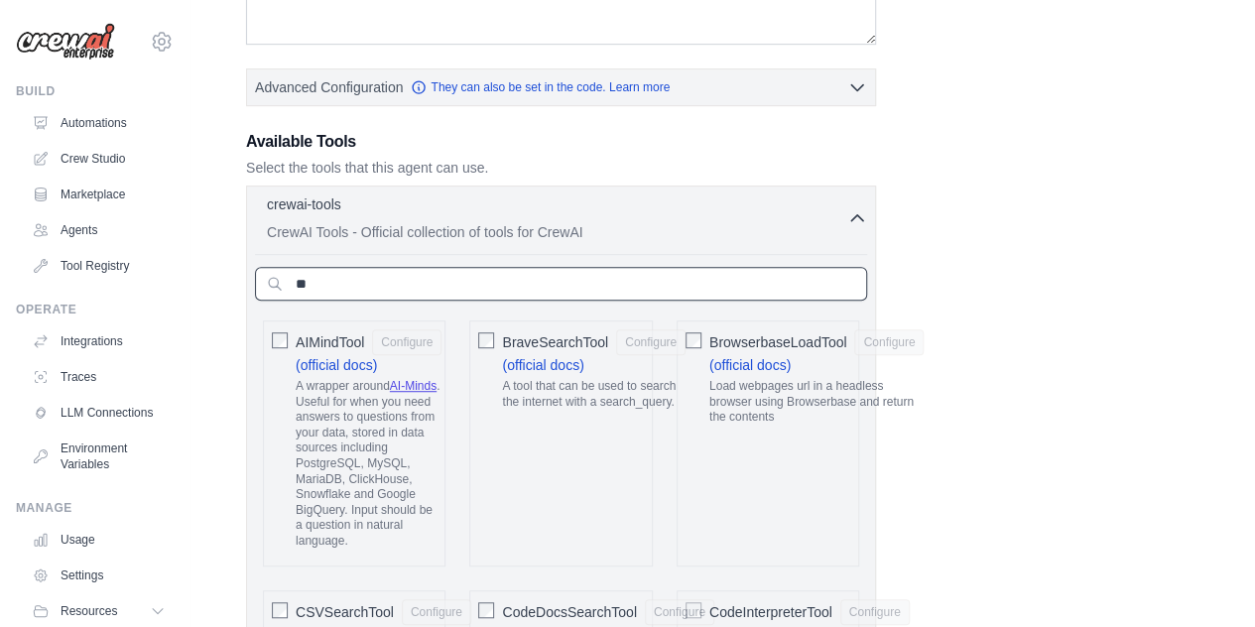
type input "*"
click at [75, 263] on link "Tool Registry" at bounding box center [101, 266] width 150 height 32
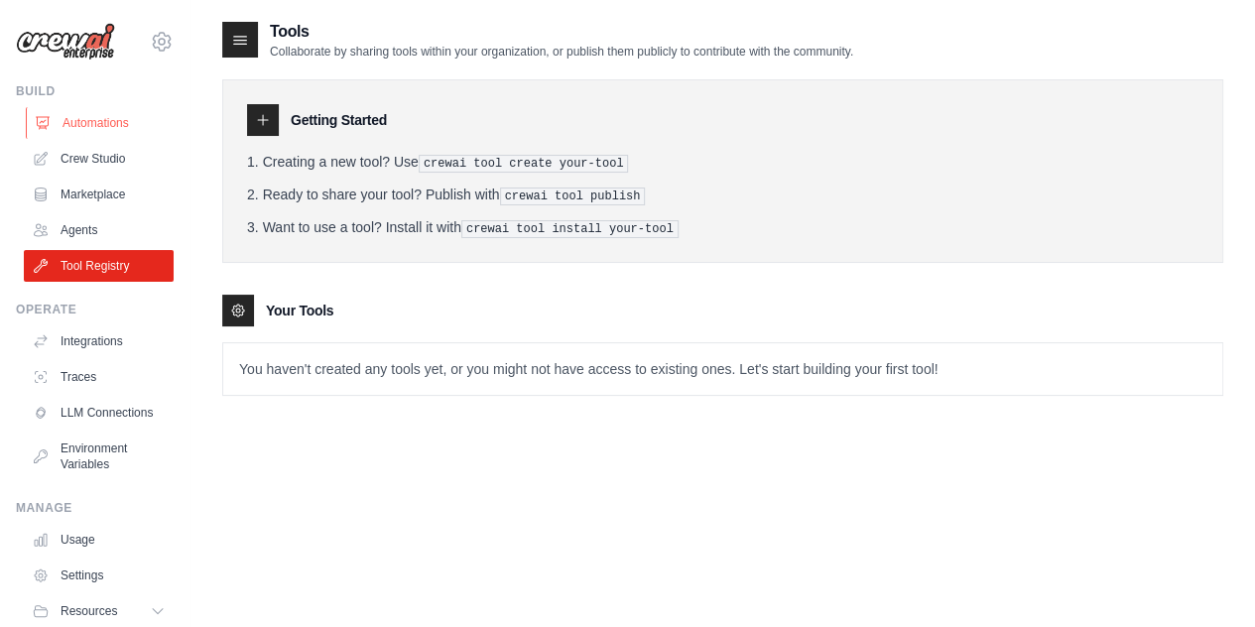
click at [77, 114] on link "Automations" at bounding box center [101, 123] width 150 height 32
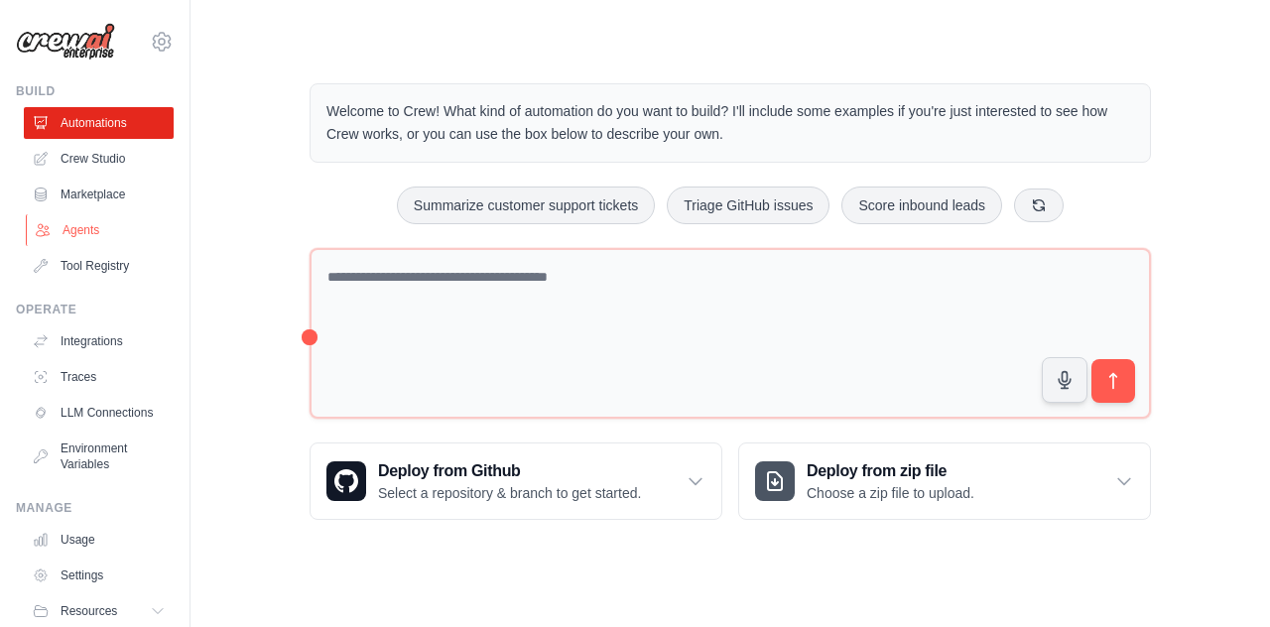
click at [94, 229] on link "Agents" at bounding box center [101, 230] width 150 height 32
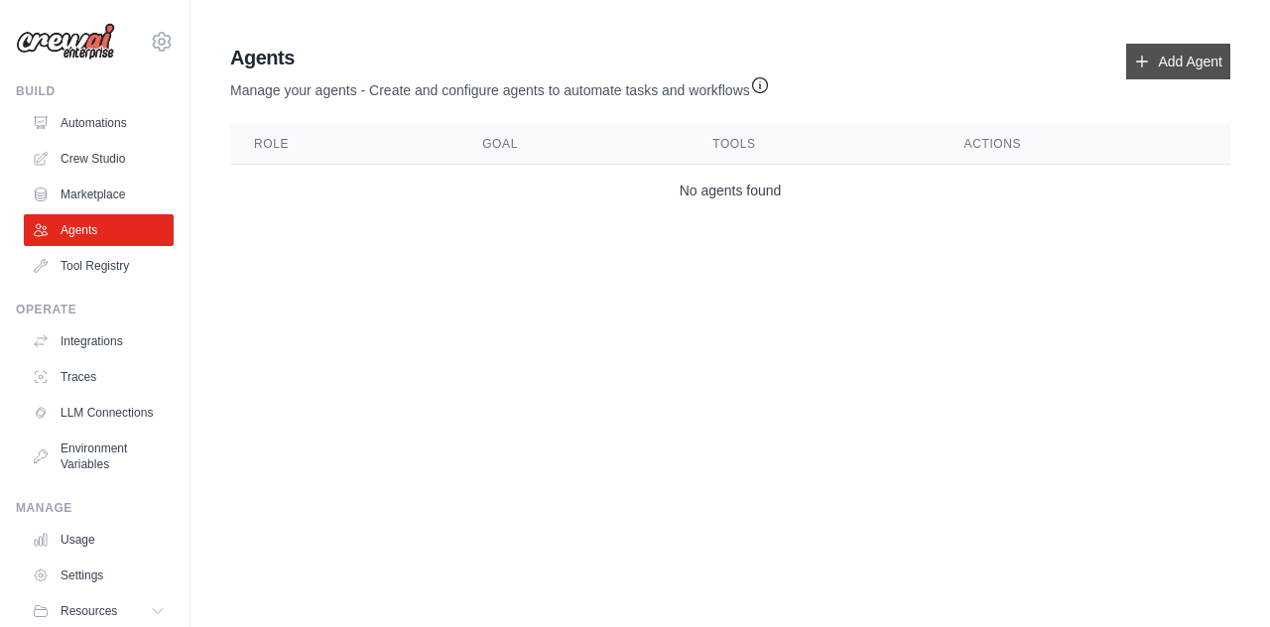
click at [1155, 68] on link "Add Agent" at bounding box center [1178, 62] width 104 height 36
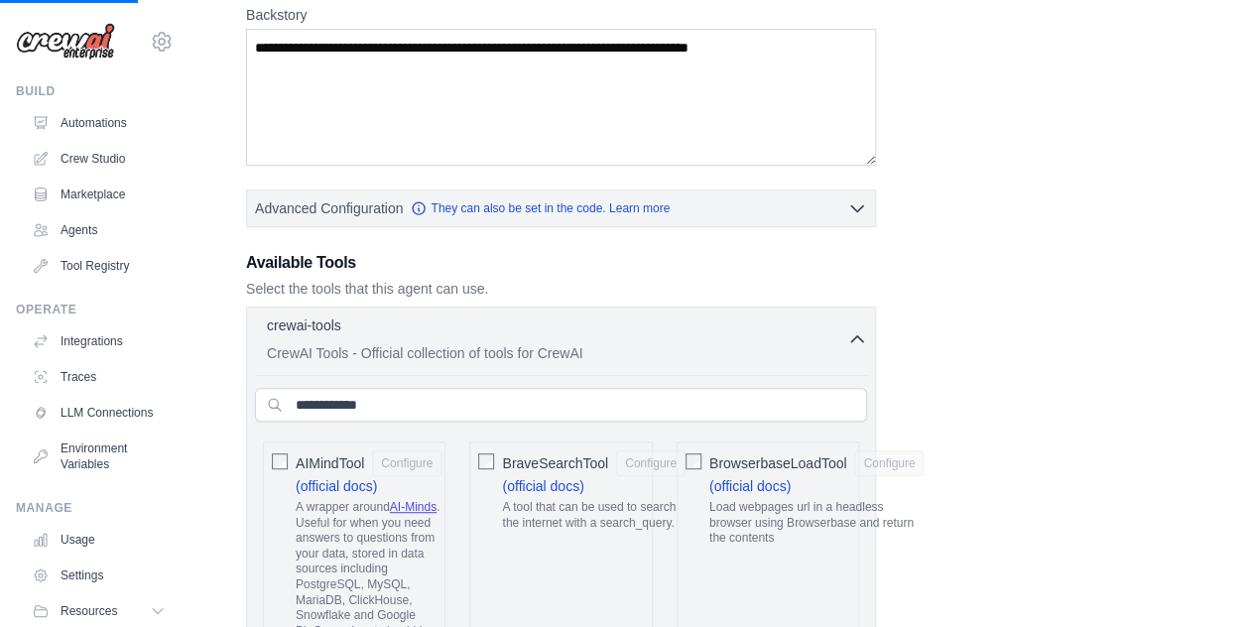
scroll to position [298, 0]
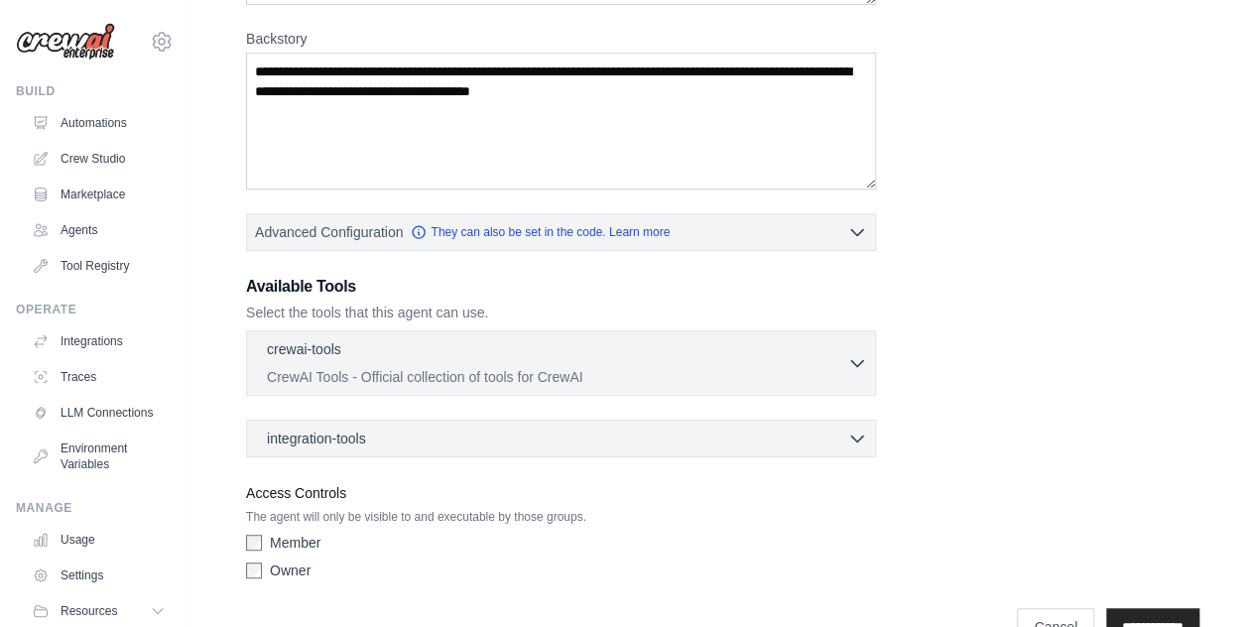
click at [850, 362] on icon "button" at bounding box center [857, 363] width 20 height 20
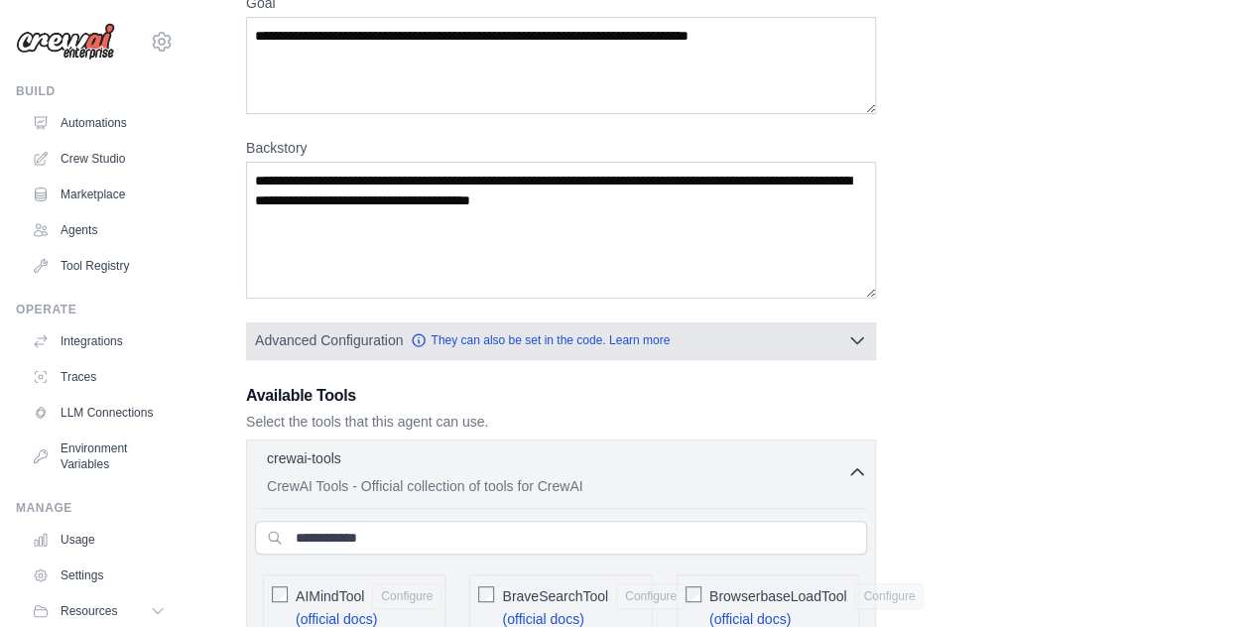
scroll to position [397, 0]
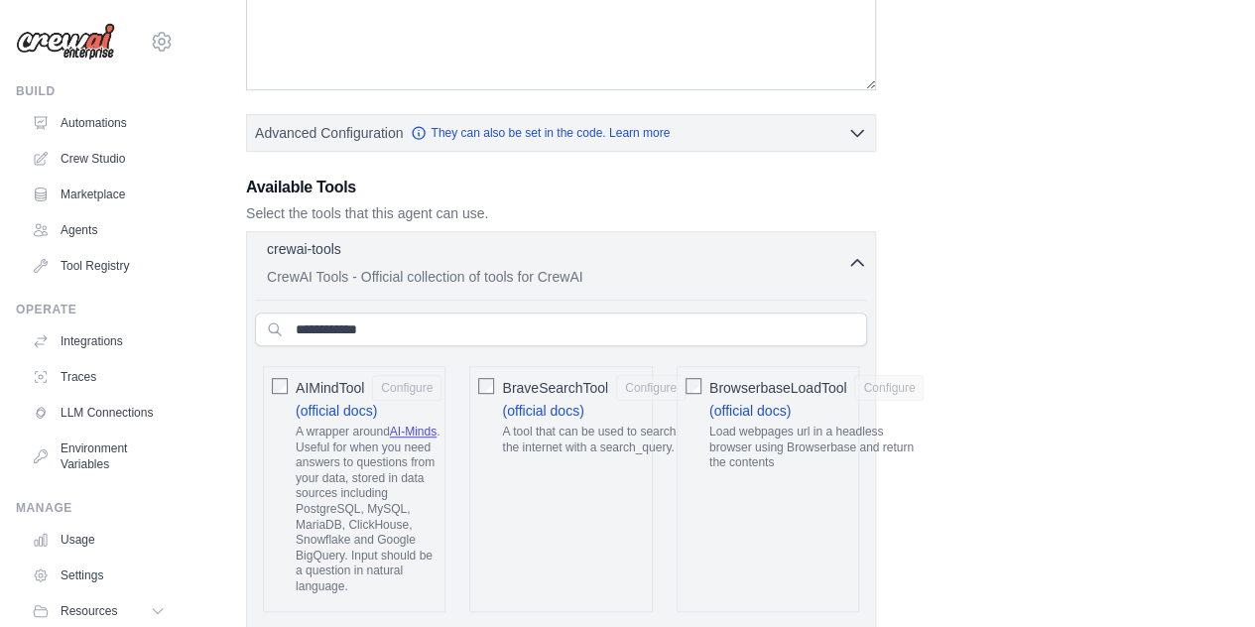
drag, startPoint x: 874, startPoint y: 259, endPoint x: 854, endPoint y: 259, distance: 19.8
click at [865, 260] on icon "button" at bounding box center [857, 263] width 20 height 20
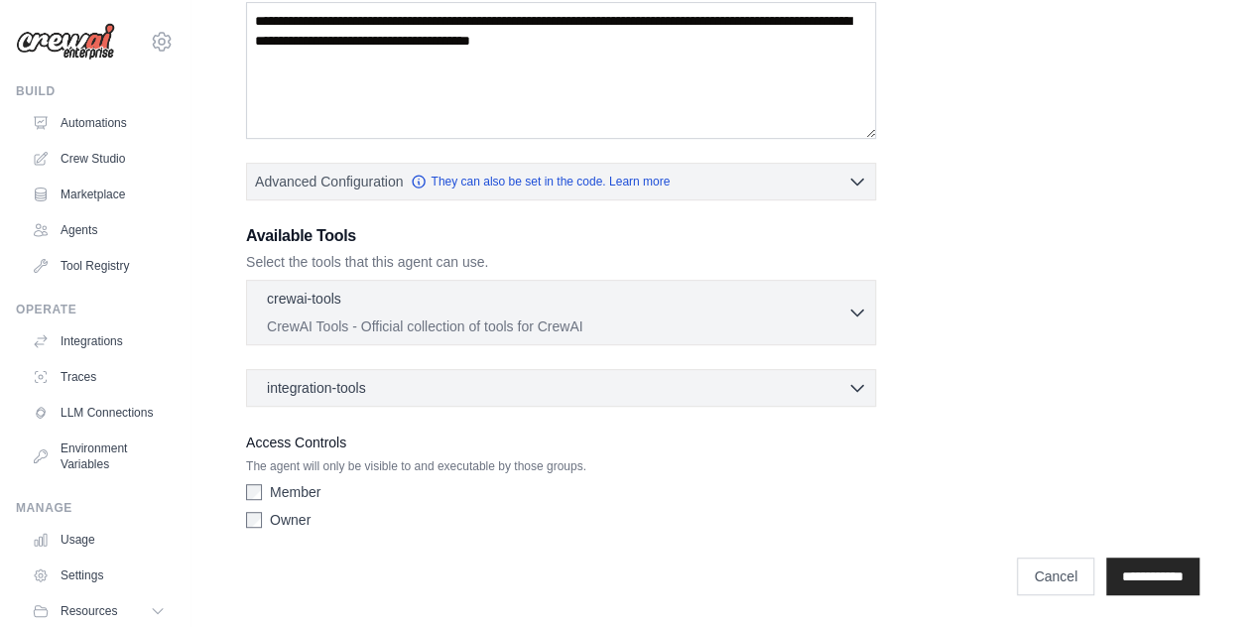
scroll to position [343, 0]
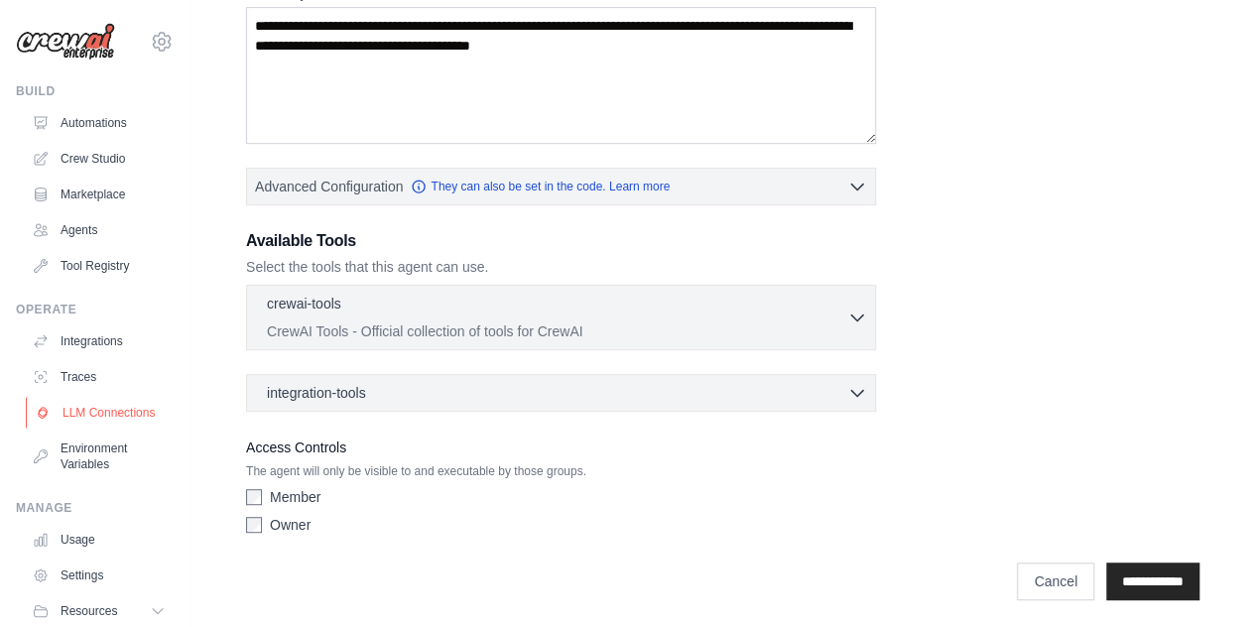
click at [80, 418] on link "LLM Connections" at bounding box center [101, 413] width 150 height 32
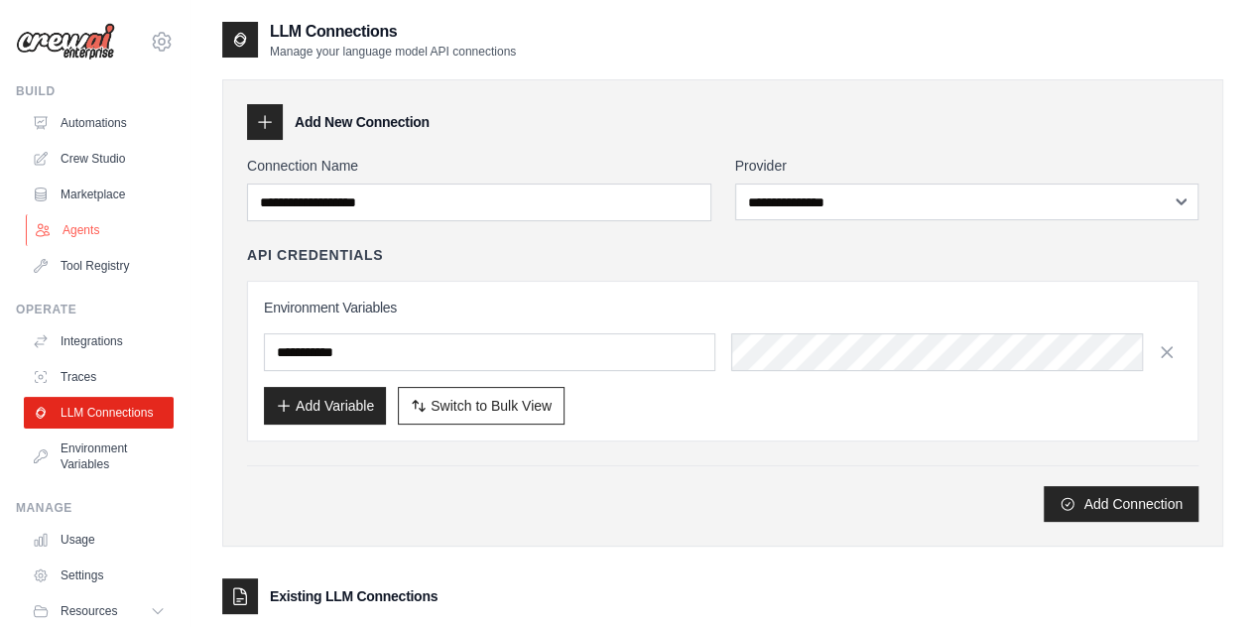
click at [97, 231] on link "Agents" at bounding box center [101, 230] width 150 height 32
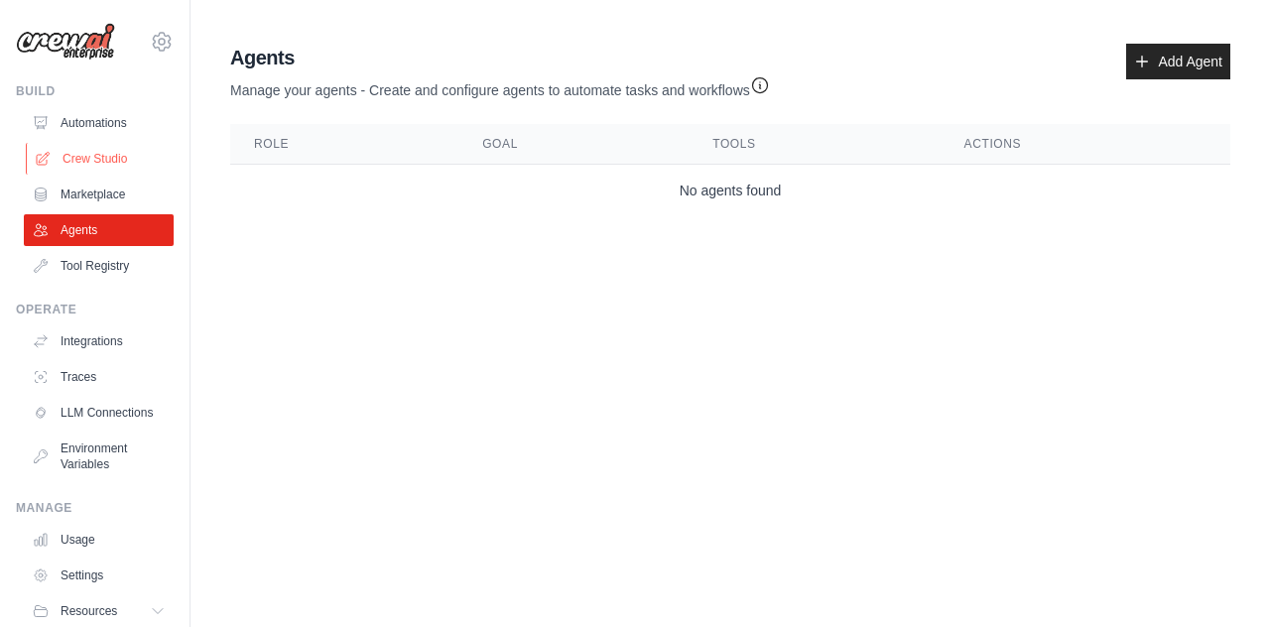
click at [89, 162] on link "Crew Studio" at bounding box center [101, 159] width 150 height 32
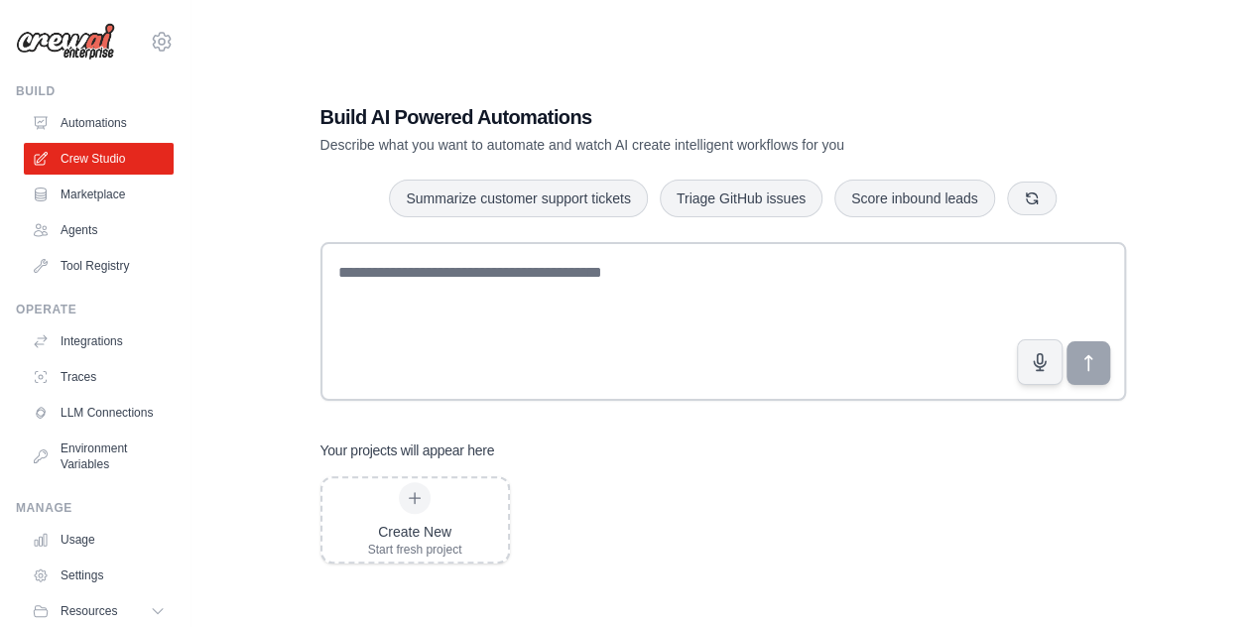
scroll to position [40, 0]
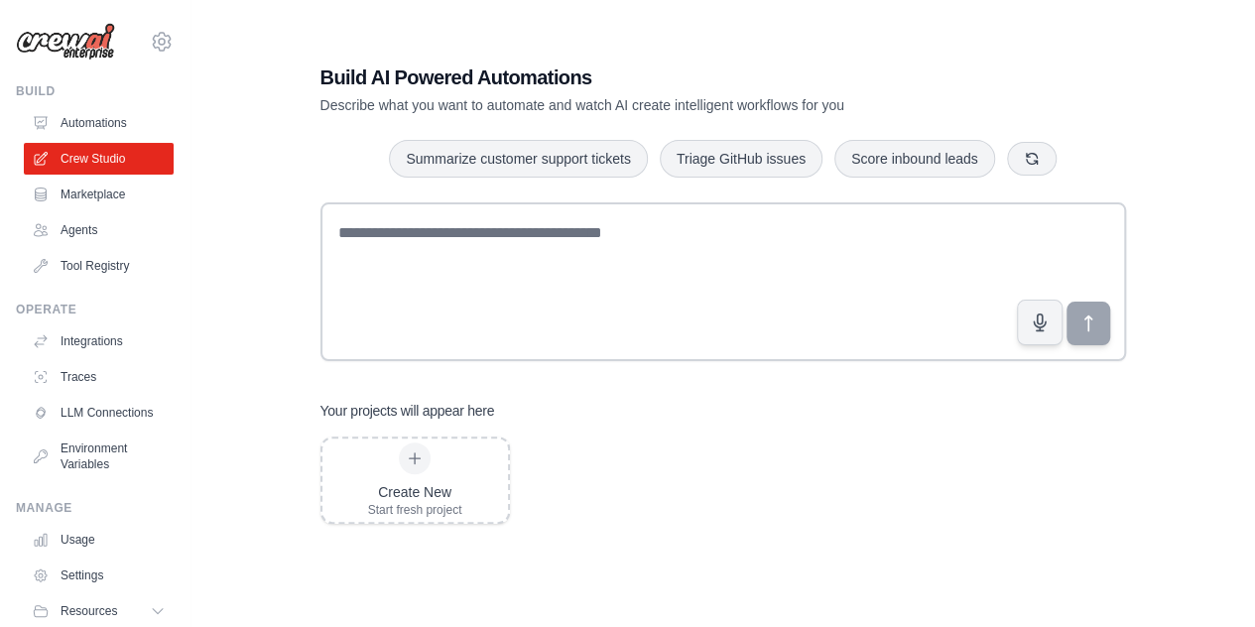
click at [79, 51] on img at bounding box center [65, 42] width 99 height 38
click at [78, 116] on link "Automations" at bounding box center [101, 123] width 150 height 32
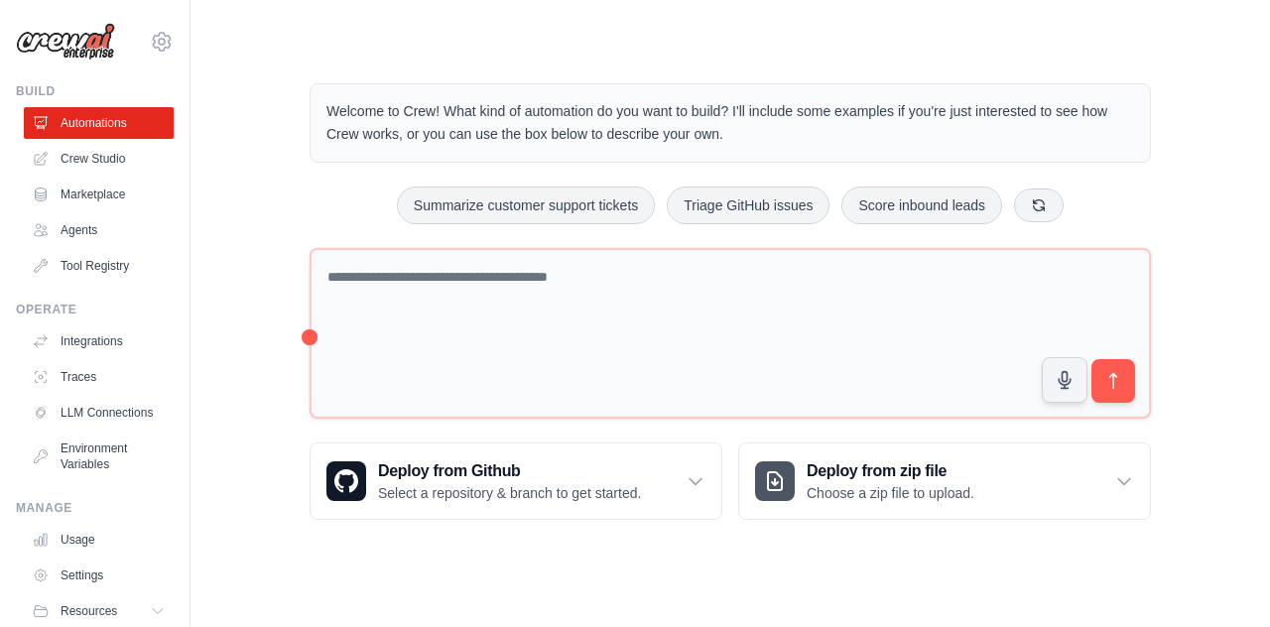
click at [75, 36] on img at bounding box center [65, 42] width 99 height 38
click at [60, 236] on link "Agents" at bounding box center [101, 230] width 150 height 32
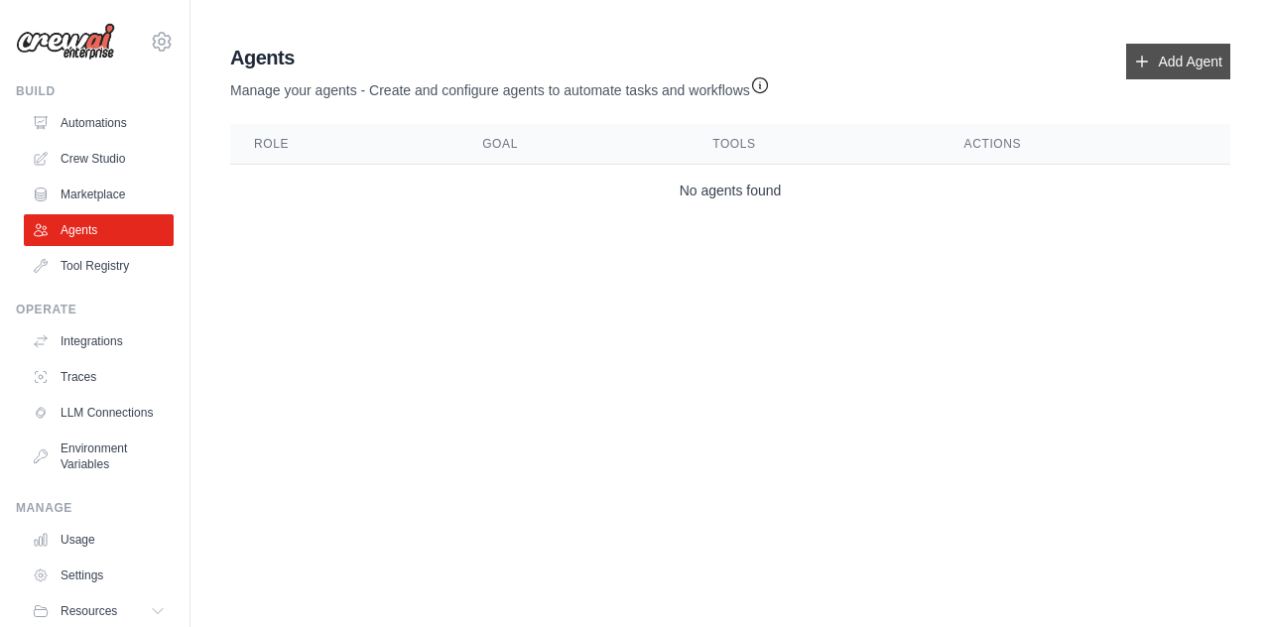
click at [1147, 63] on icon at bounding box center [1142, 62] width 16 height 16
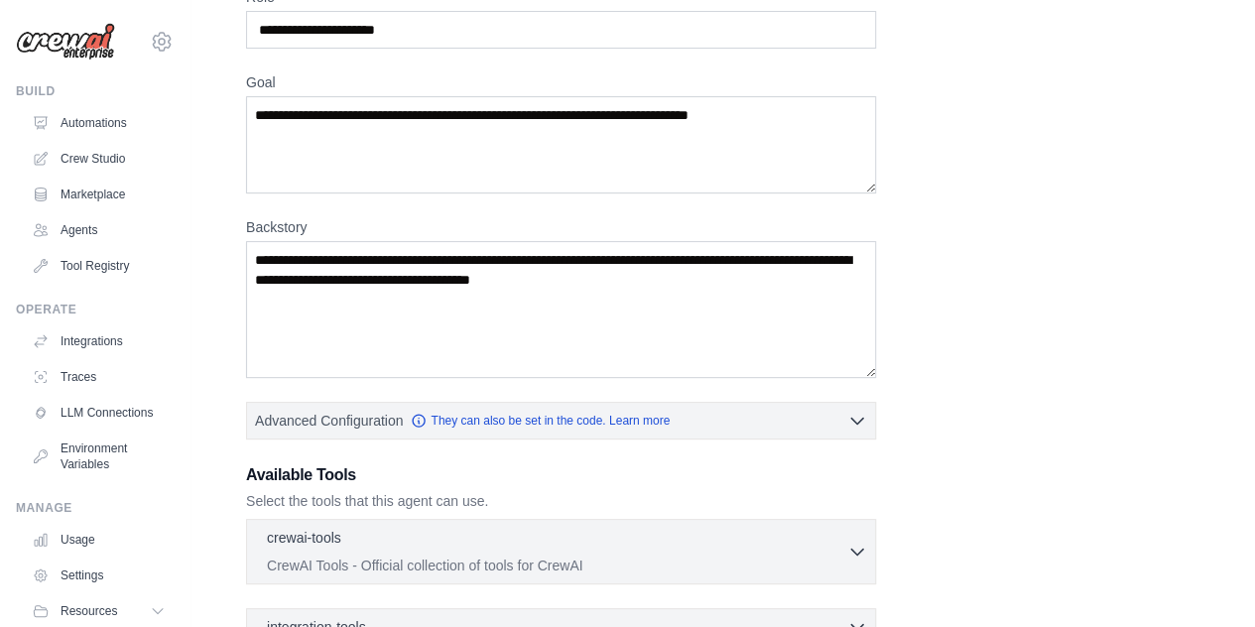
scroll to position [198, 0]
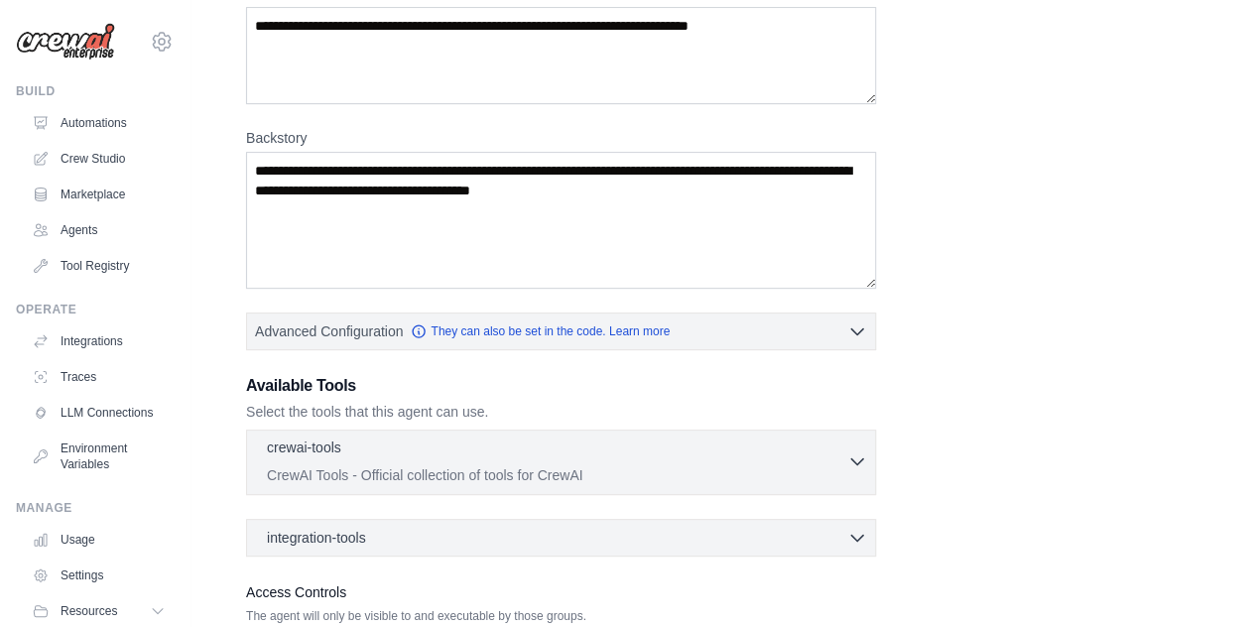
click at [851, 459] on icon "button" at bounding box center [857, 462] width 12 height 6
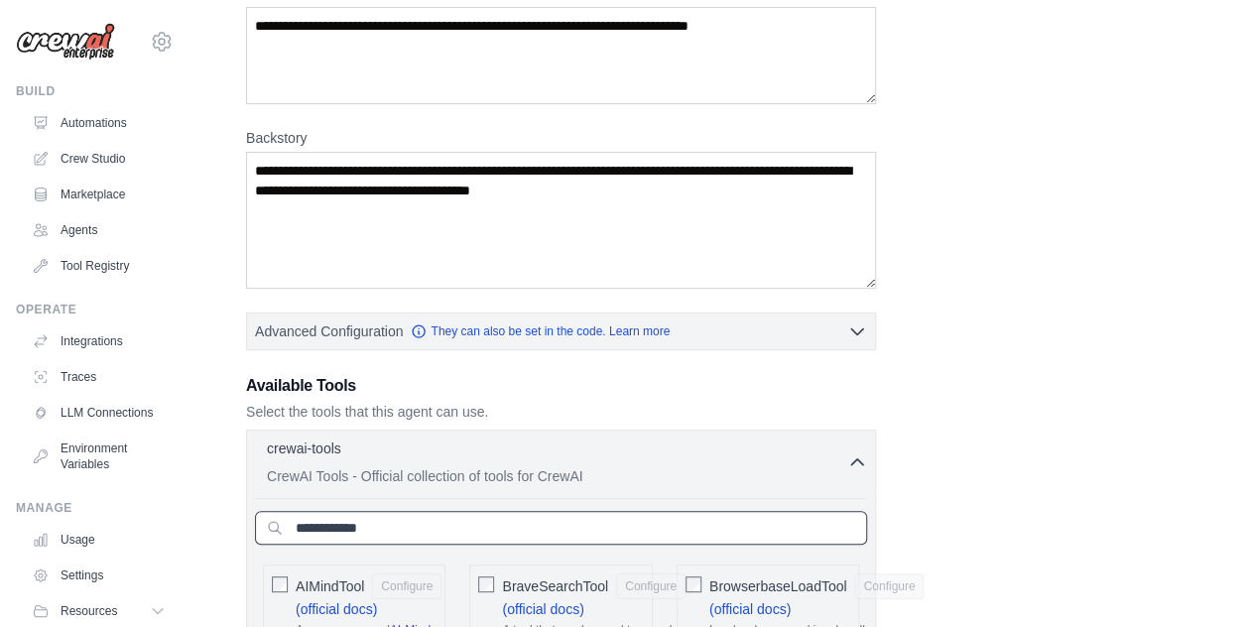
click at [472, 519] on input "text" at bounding box center [561, 528] width 612 height 34
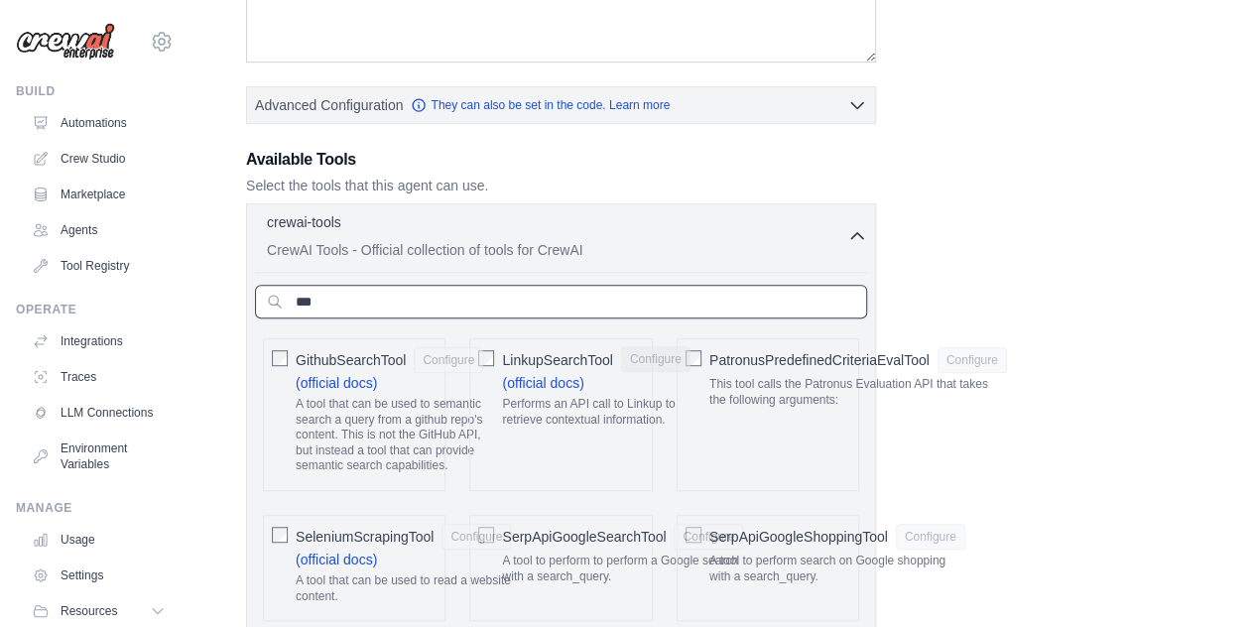
scroll to position [397, 0]
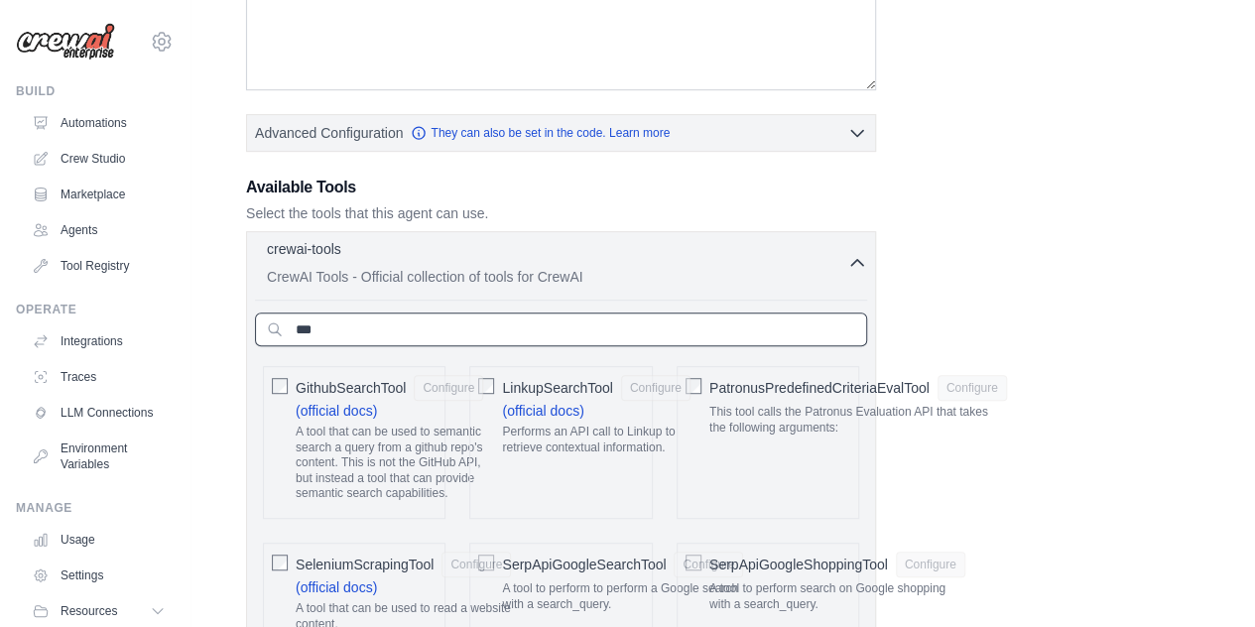
type input "***"
click at [853, 263] on icon "button" at bounding box center [857, 263] width 20 height 20
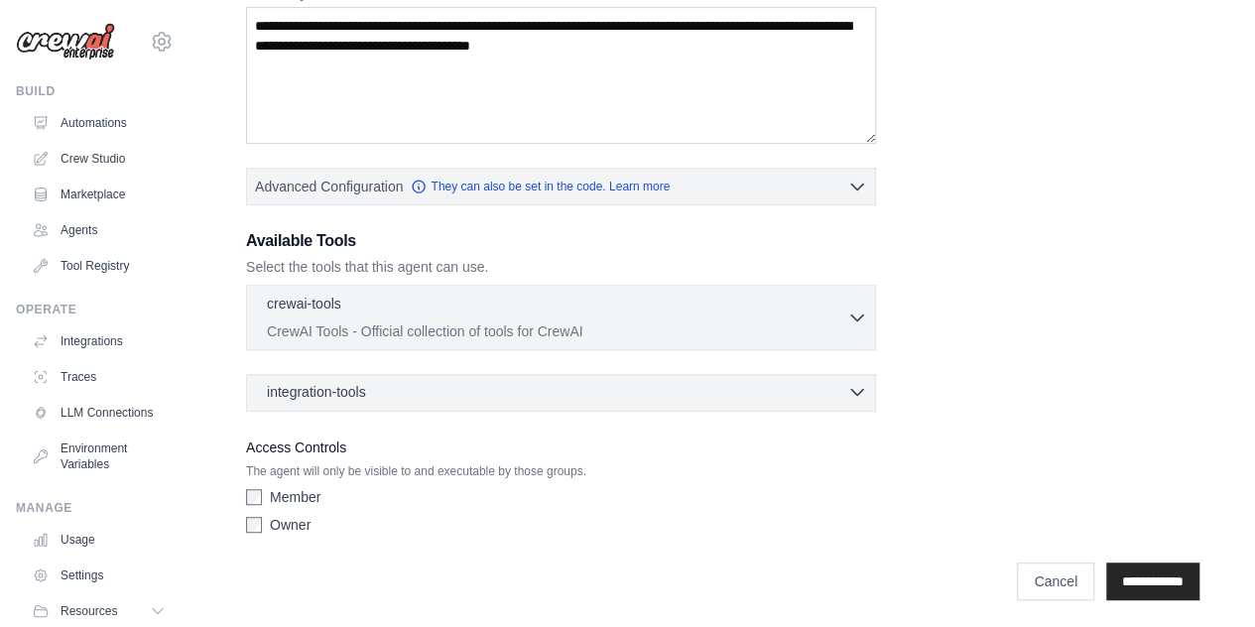
click at [536, 394] on div "integration-tools 0 selected" at bounding box center [567, 392] width 600 height 20
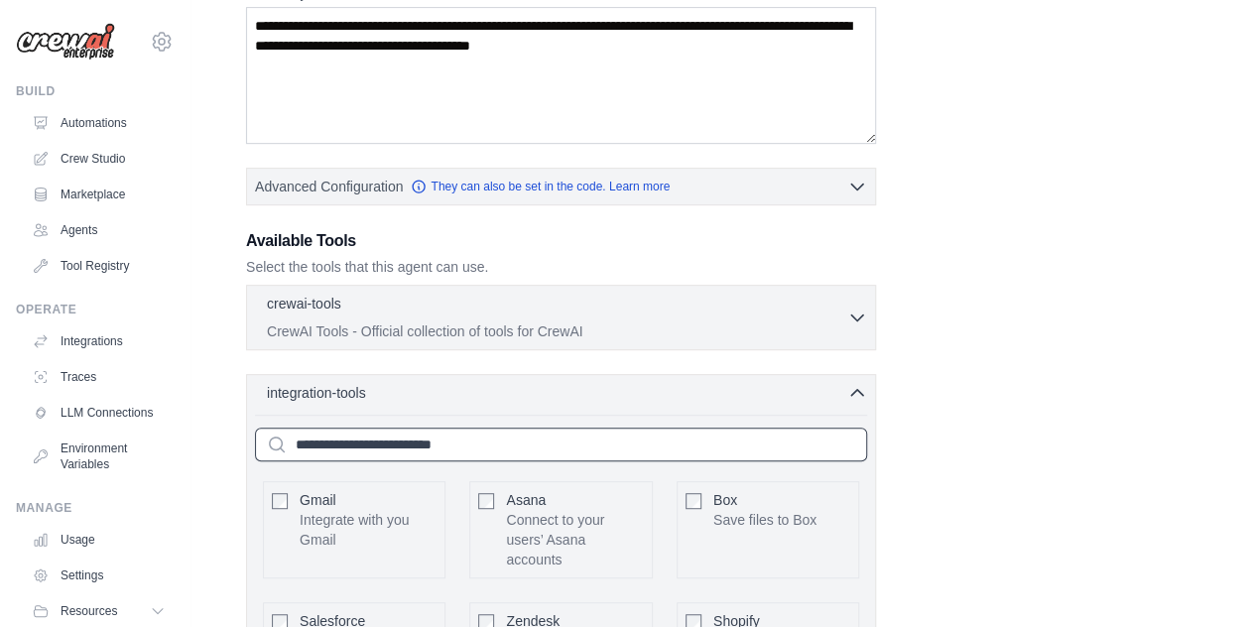
click at [433, 441] on input "text" at bounding box center [561, 445] width 612 height 34
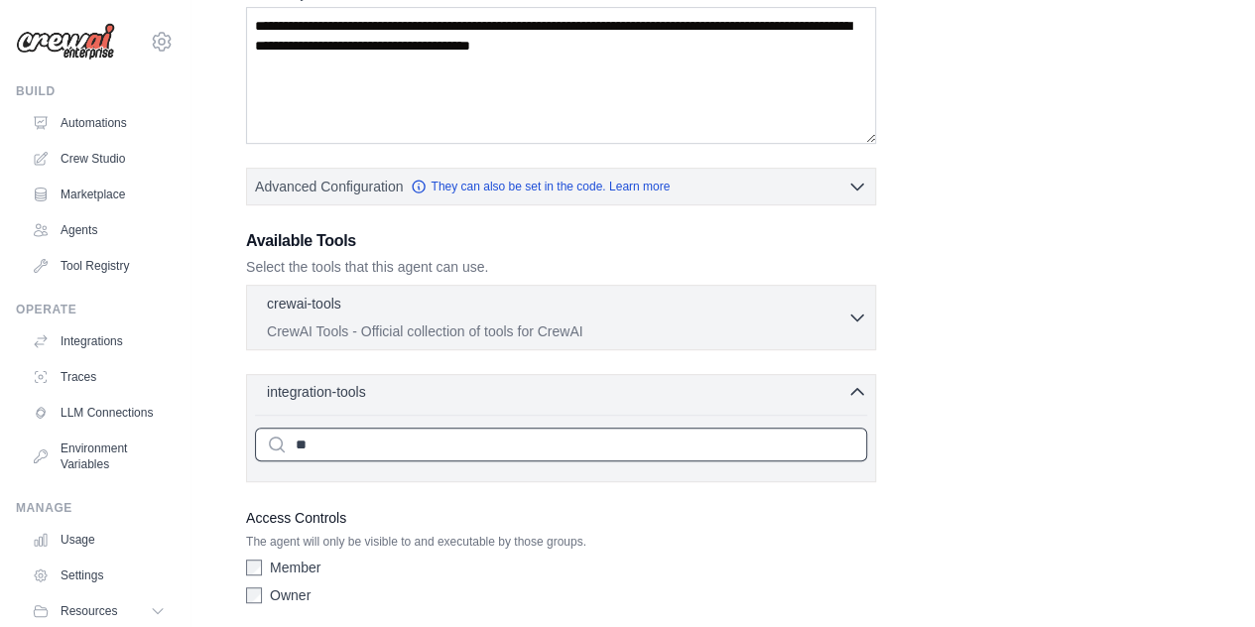
type input "*"
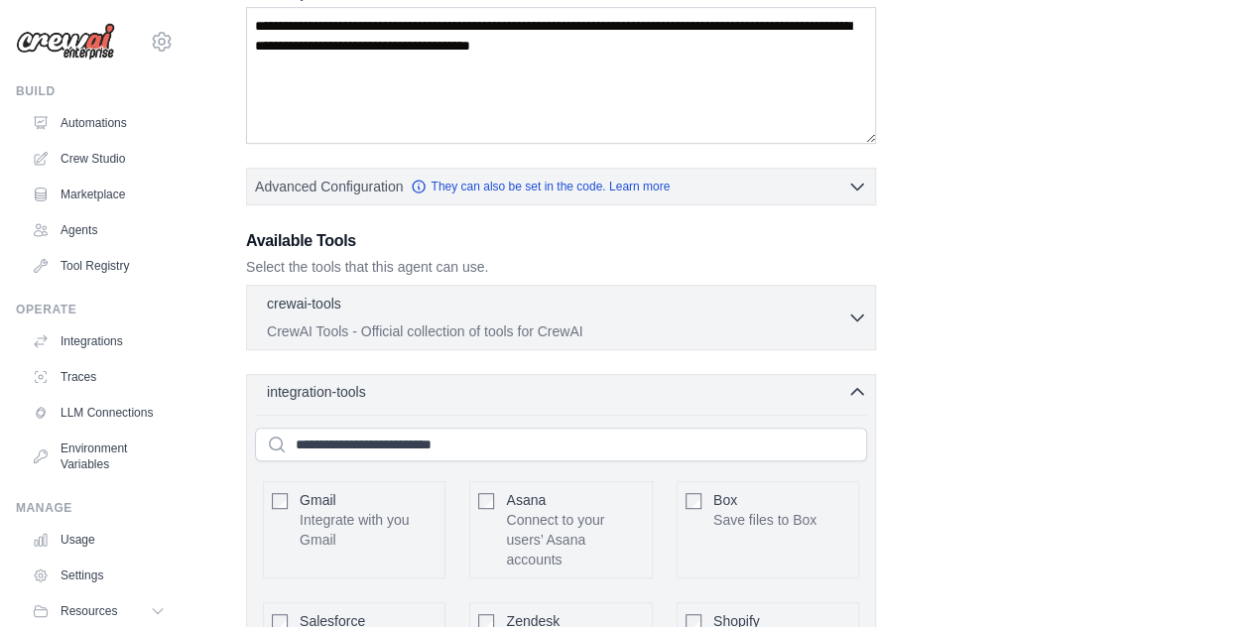
click at [859, 384] on icon "button" at bounding box center [857, 392] width 20 height 20
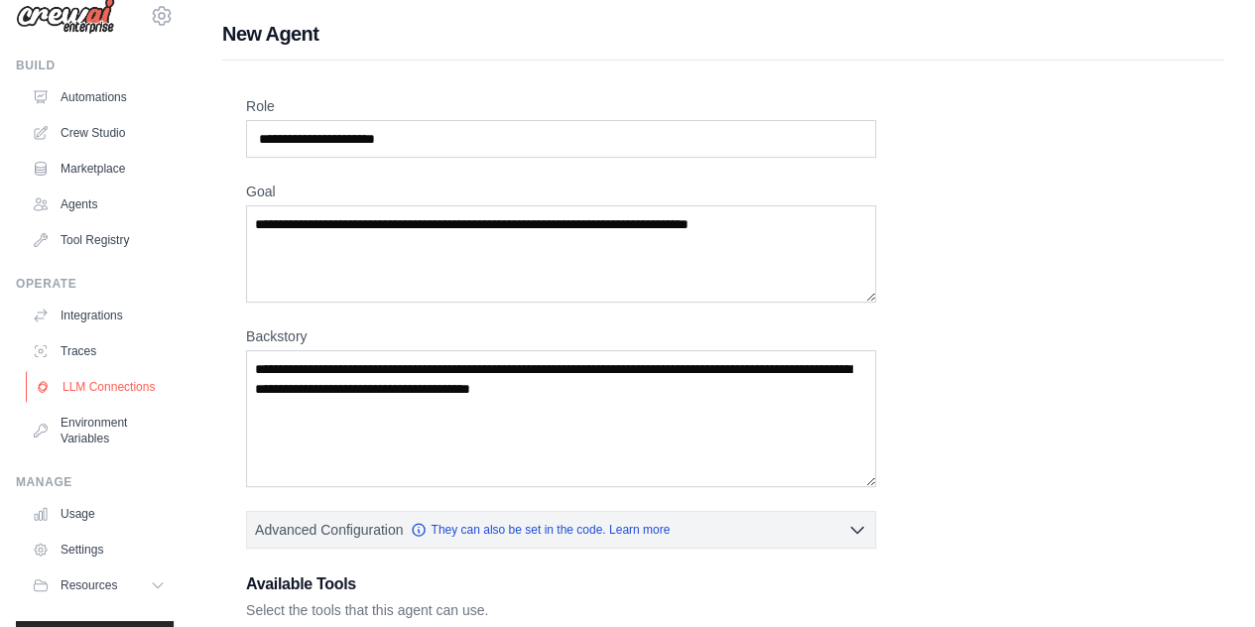
scroll to position [0, 0]
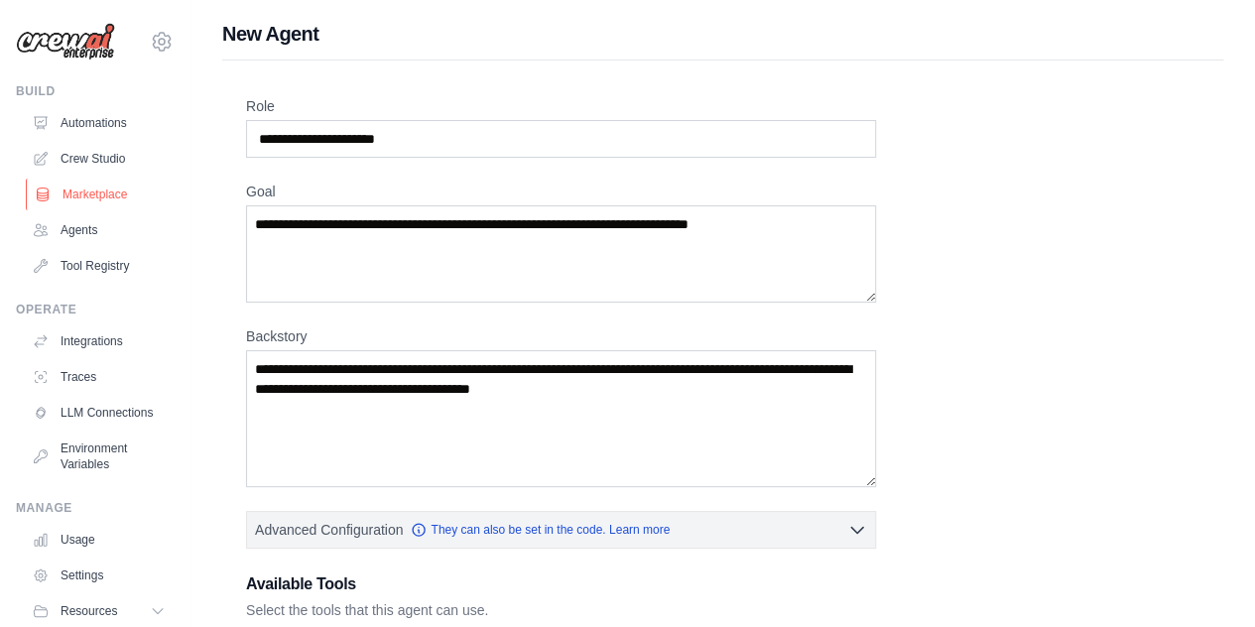
click at [75, 190] on link "Marketplace" at bounding box center [101, 195] width 150 height 32
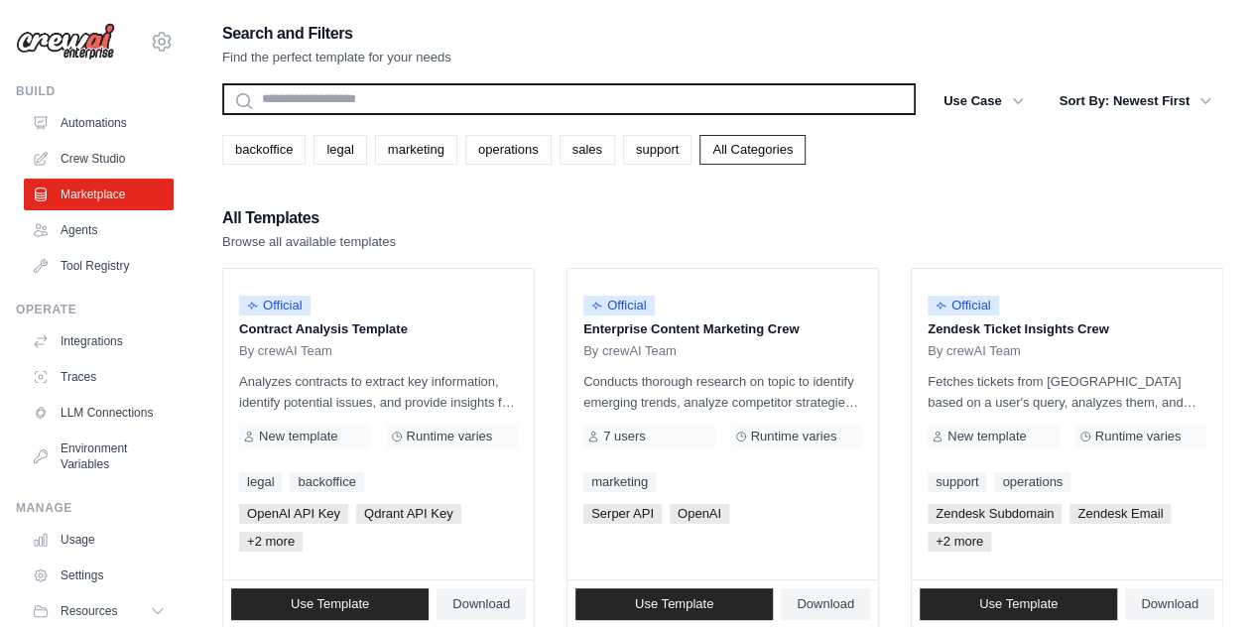
click at [534, 100] on input "text" at bounding box center [568, 99] width 693 height 32
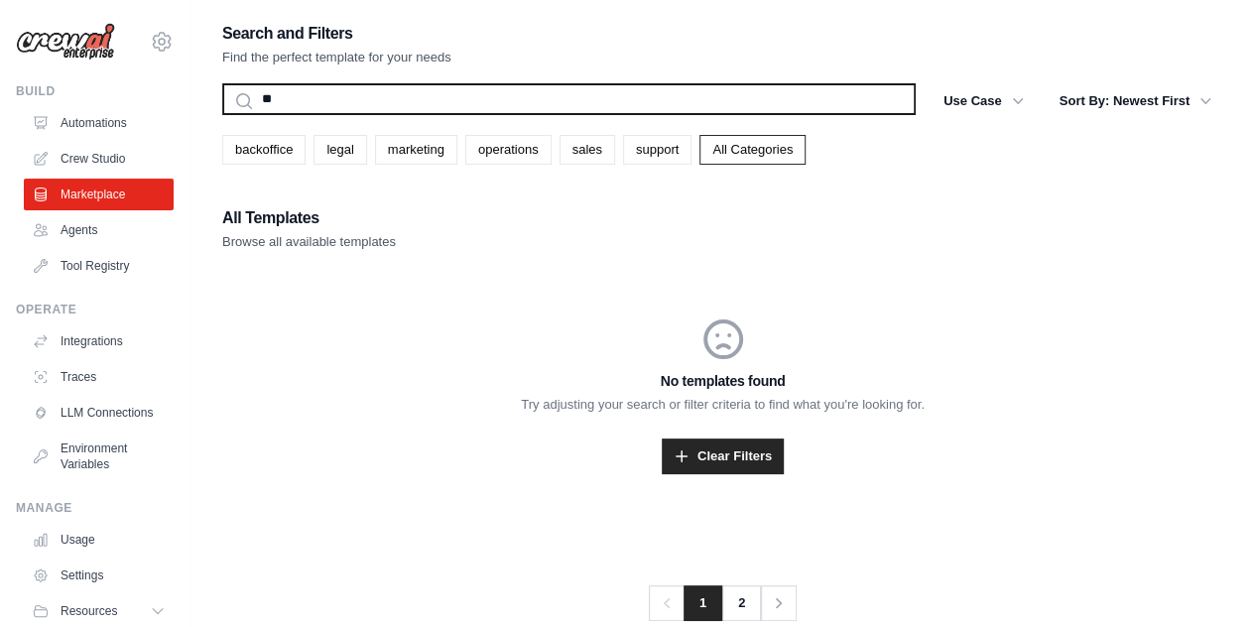
type input "*"
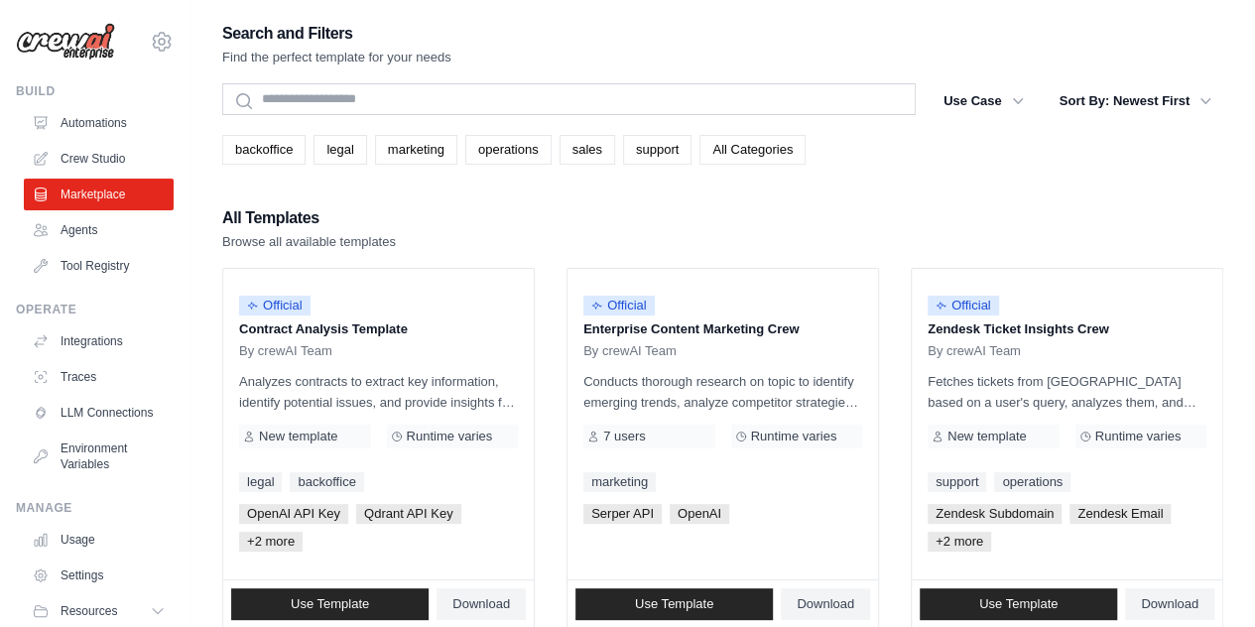
click at [723, 158] on link "All Categories" at bounding box center [752, 150] width 106 height 30
click at [87, 161] on link "Crew Studio" at bounding box center [101, 159] width 150 height 32
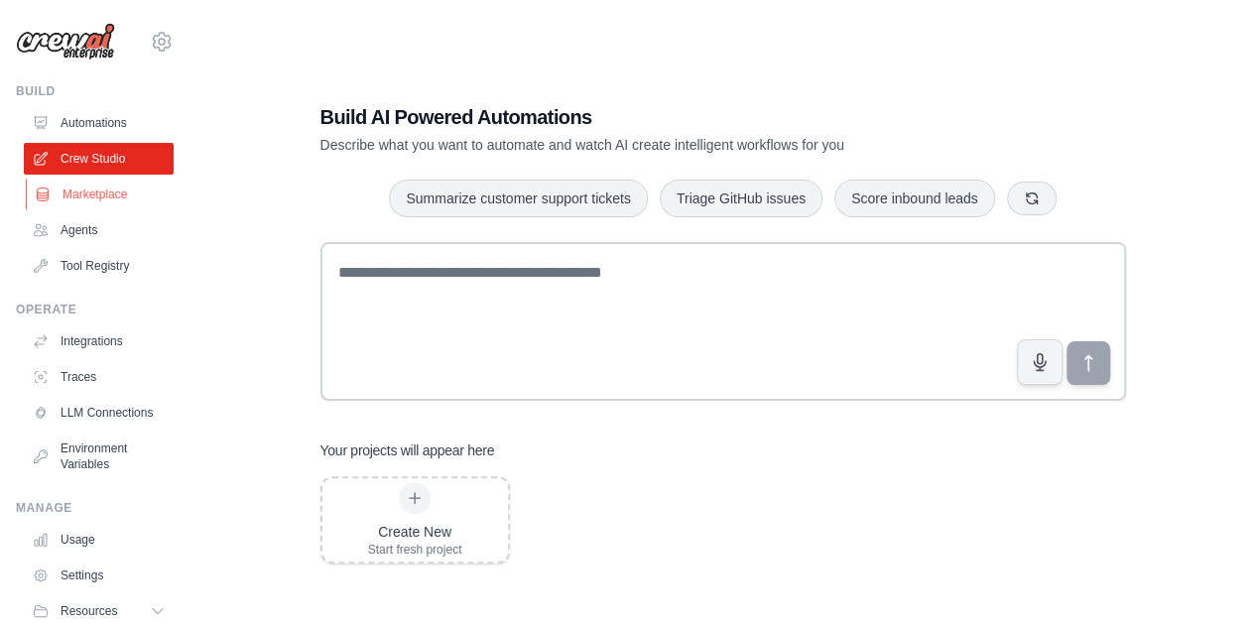
click at [101, 197] on link "Marketplace" at bounding box center [101, 195] width 150 height 32
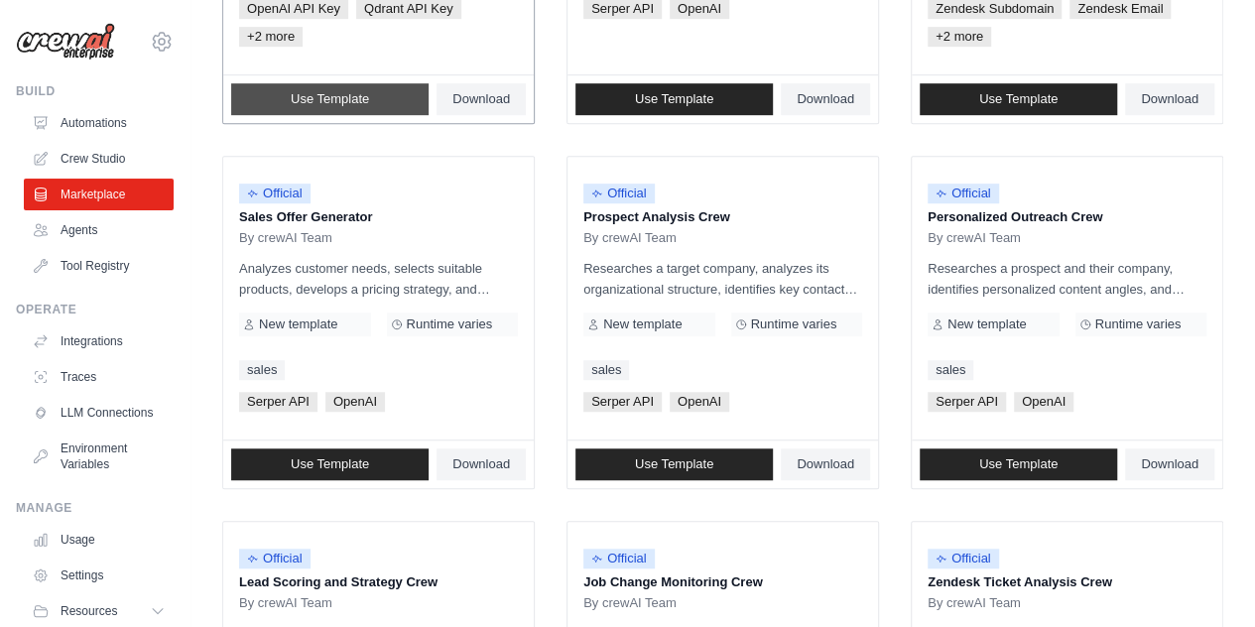
scroll to position [595, 0]
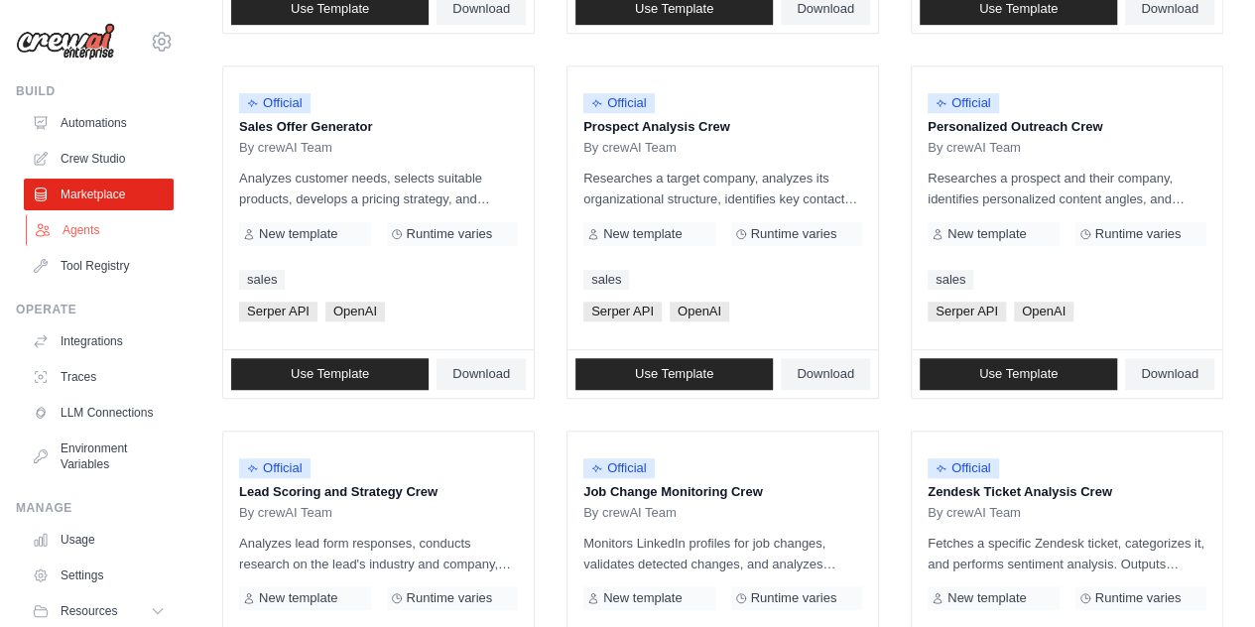
click at [80, 232] on link "Agents" at bounding box center [101, 230] width 150 height 32
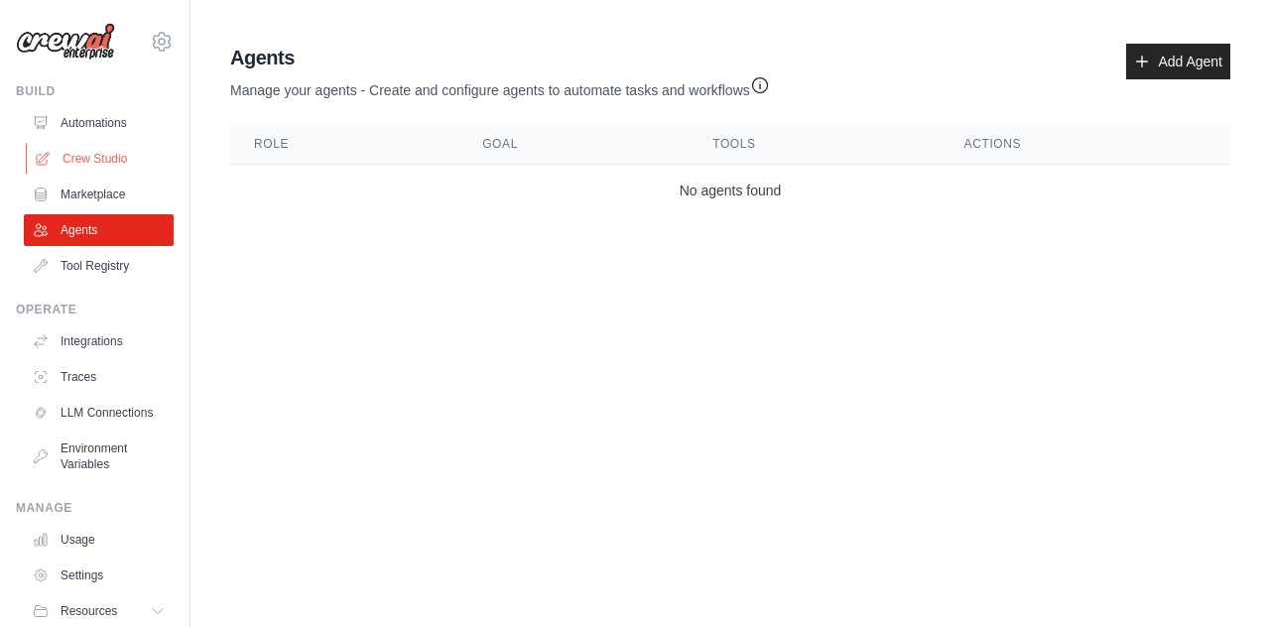
click at [94, 161] on link "Crew Studio" at bounding box center [101, 159] width 150 height 32
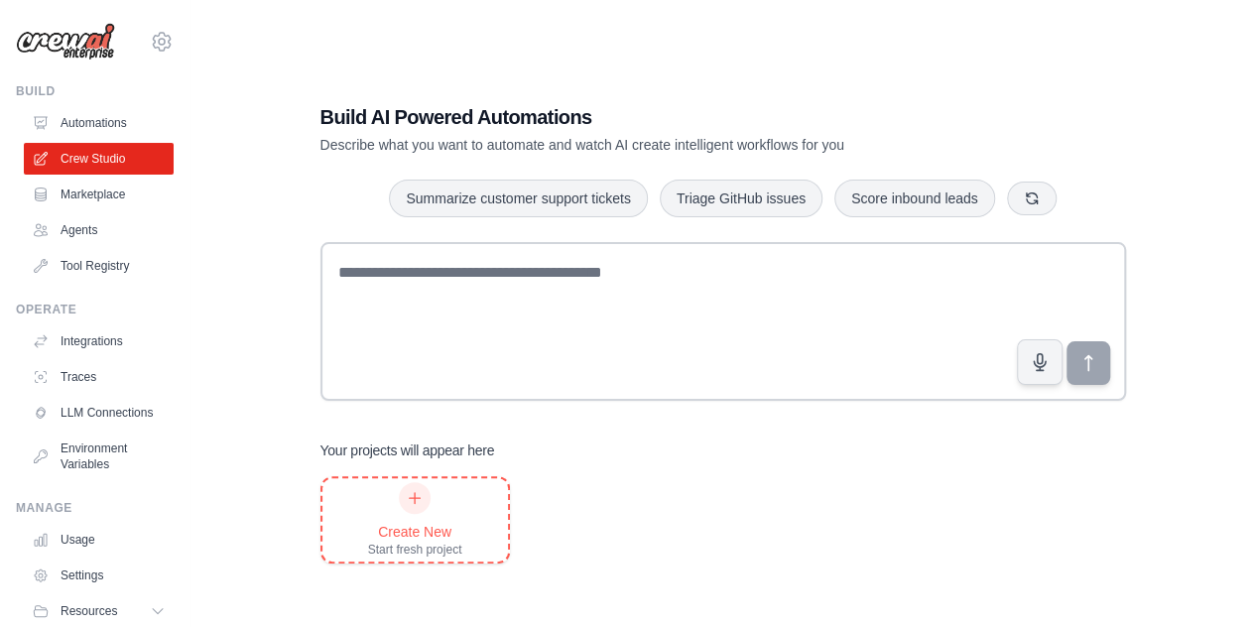
click at [424, 506] on div at bounding box center [415, 498] width 32 height 32
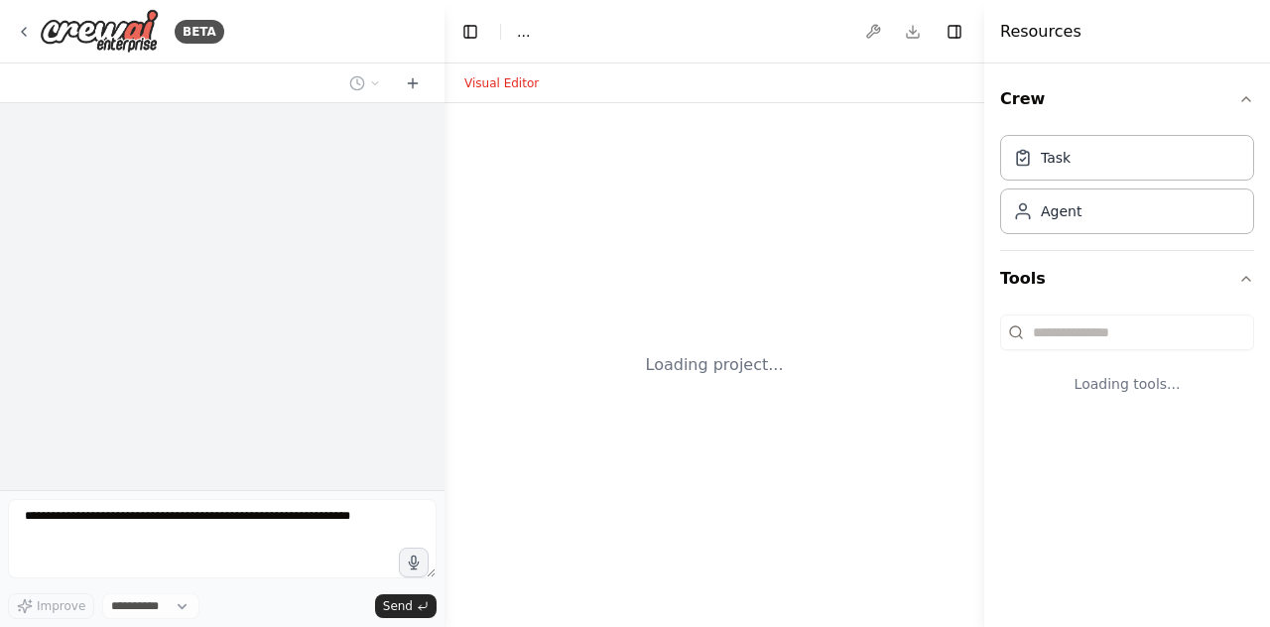
select select "****"
